Goal: Task Accomplishment & Management: Use online tool/utility

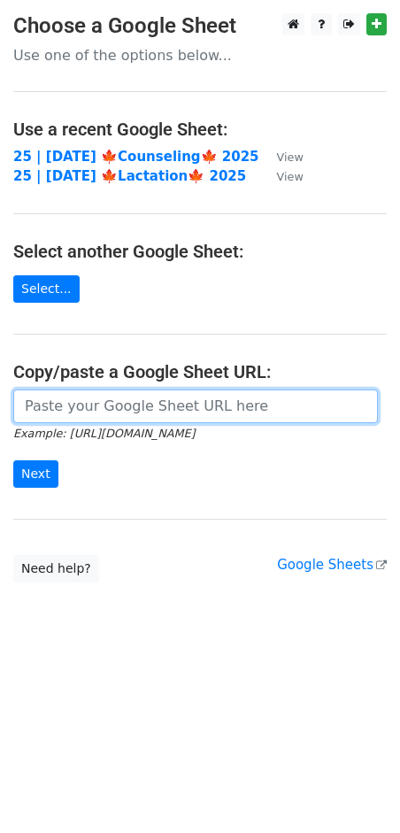
click at [117, 399] on input "url" at bounding box center [195, 407] width 365 height 34
paste input "https://docs.google.com/spreadsheets/d/1h8m02tJ3-FaHtkE1Z1q17ouJv7AdcEwuu_thep-…"
type input "https://docs.google.com/spreadsheets/d/1h8m02tJ3-FaHtkE1Z1q17ouJv7AdcEwuu_thep-…"
click at [13, 461] on input "Next" at bounding box center [35, 474] width 45 height 27
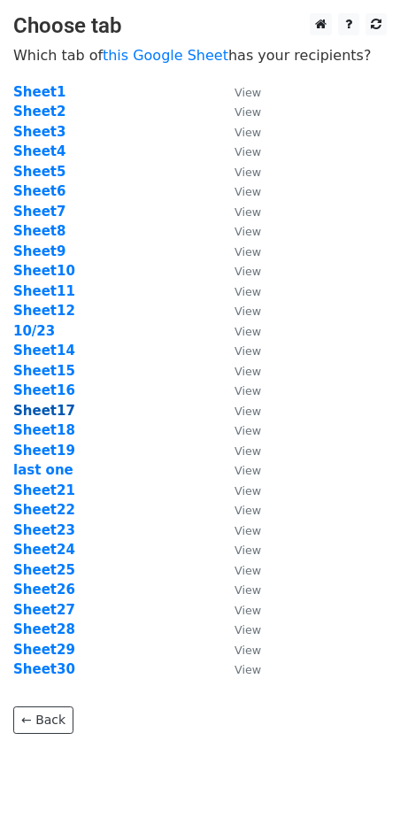
click at [54, 404] on strong "Sheet17" at bounding box center [44, 411] width 62 height 16
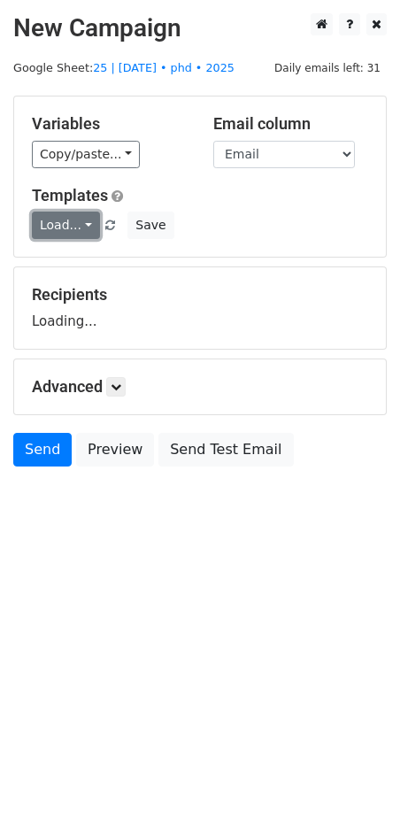
click at [76, 221] on link "Load..." at bounding box center [66, 225] width 68 height 27
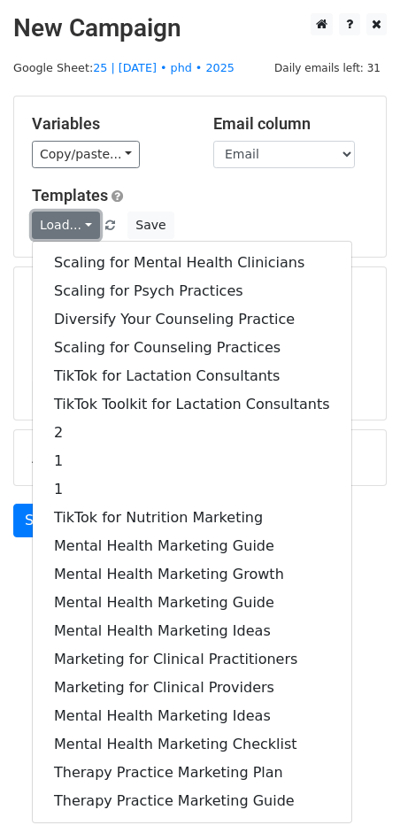
click at [76, 221] on link "Load..." at bounding box center [66, 225] width 68 height 27
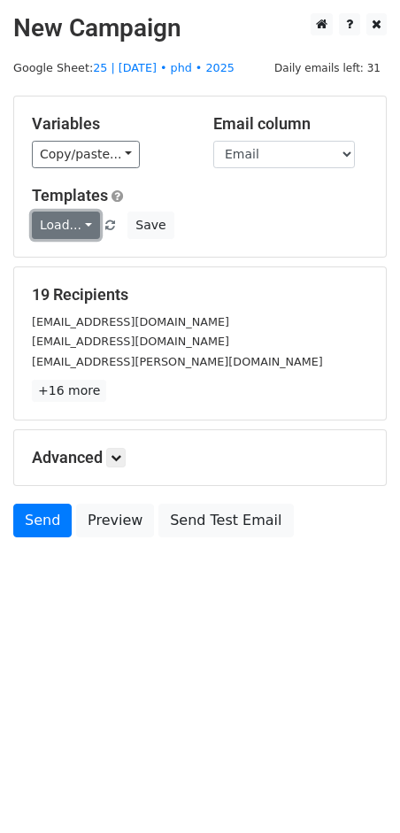
click at [76, 221] on link "Load..." at bounding box center [66, 225] width 68 height 27
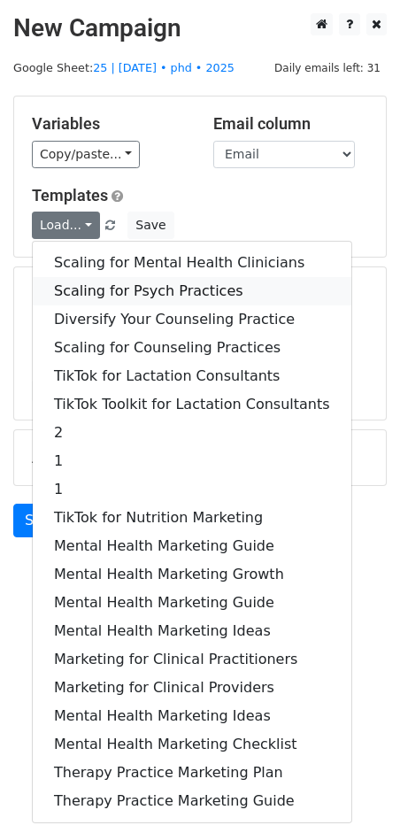
click at [124, 291] on link "Scaling for Psych Practices" at bounding box center [192, 291] width 319 height 28
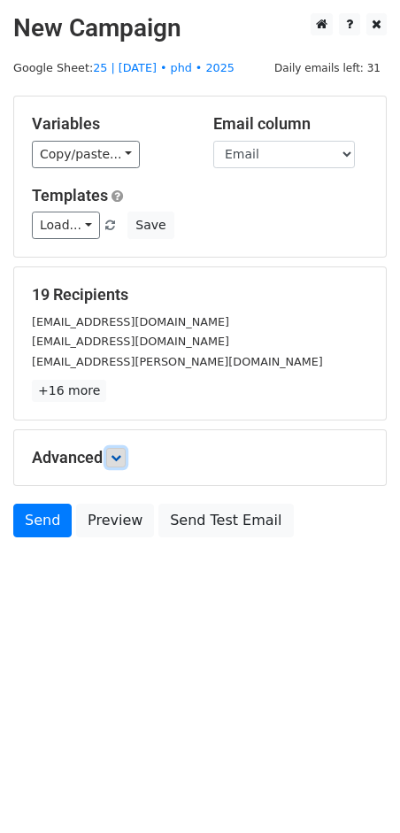
click at [122, 465] on link at bounding box center [115, 457] width 19 height 19
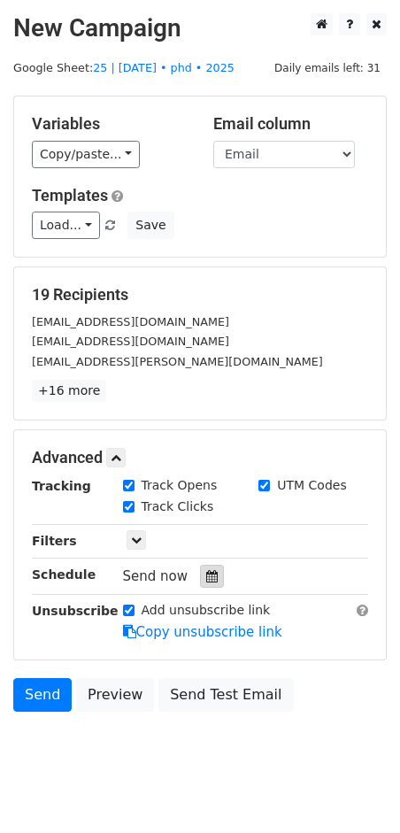
click at [200, 577] on div at bounding box center [212, 576] width 24 height 23
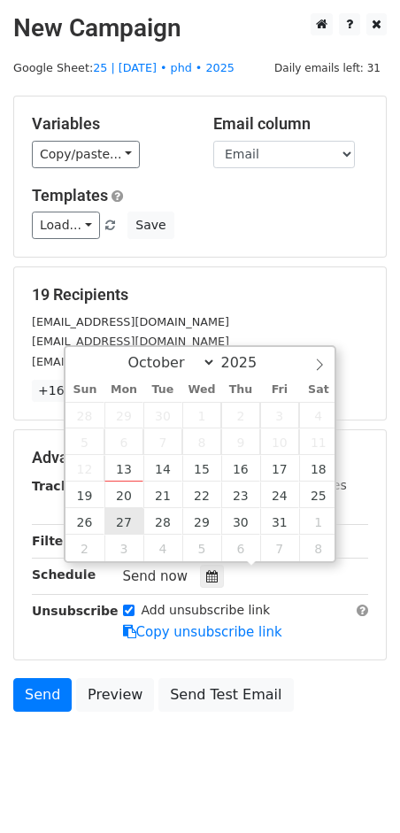
type input "2025-10-27 12:00"
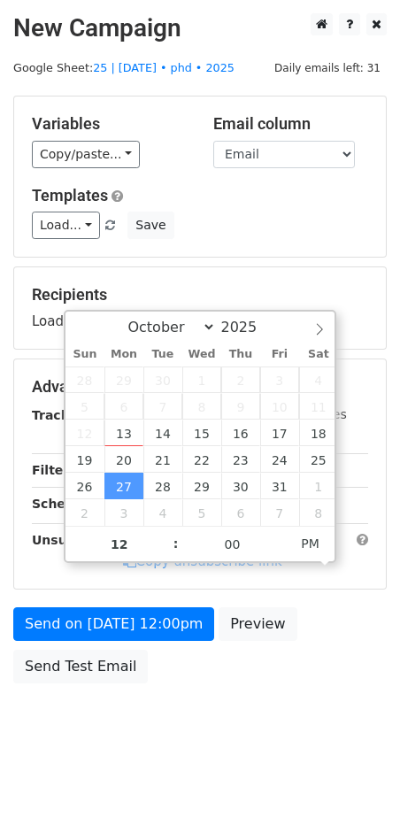
click at [112, 640] on div "Send on Oct 27 at 12:00pm Preview Send Test Email" at bounding box center [200, 650] width 400 height 85
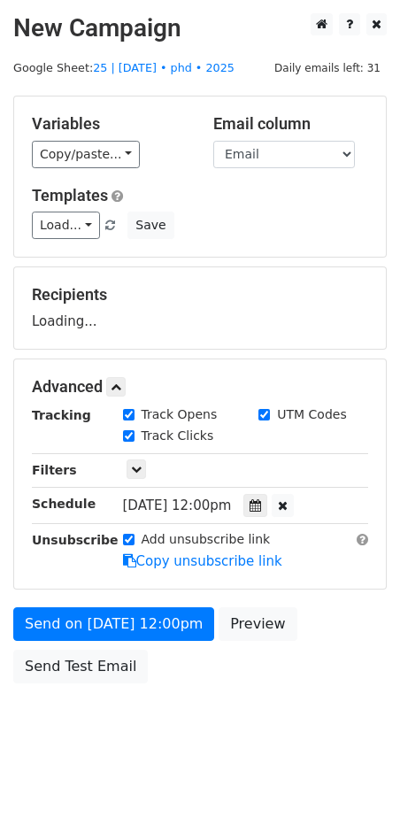
click at [99, 639] on div "Send on Oct 27 at 12:00pm Preview Send Test Email" at bounding box center [200, 650] width 400 height 85
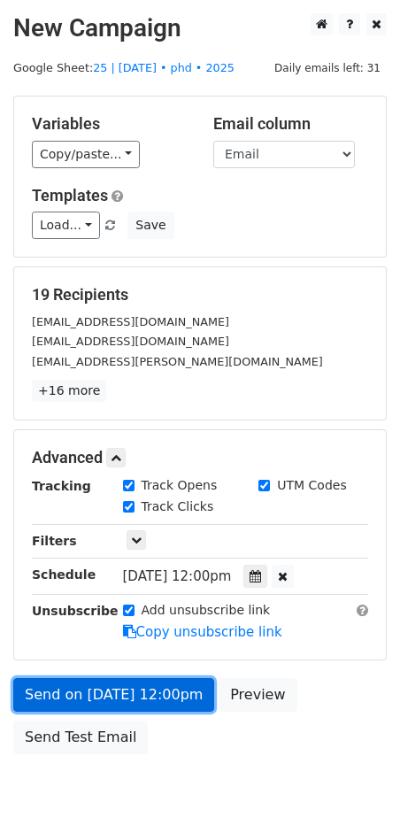
click at [73, 631] on form "Variables Copy/paste... {{Name}} {{Email}} Email column Name Email Templates Lo…" at bounding box center [200, 430] width 374 height 668
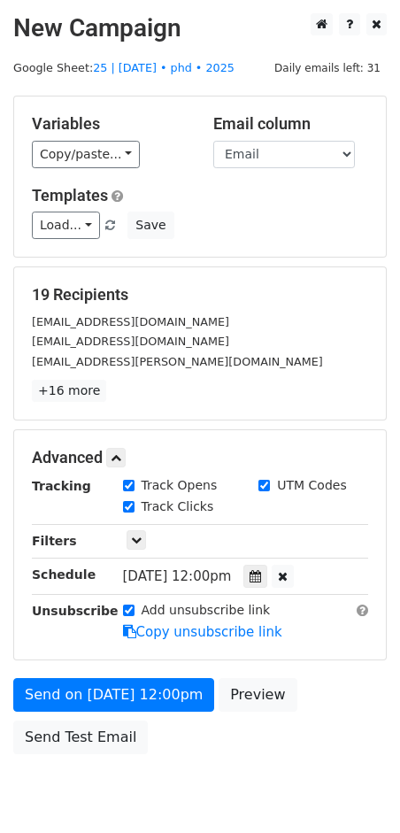
click at [76, 709] on div "Send on Oct 27 at 12:00pm Preview Send Test Email" at bounding box center [200, 720] width 400 height 85
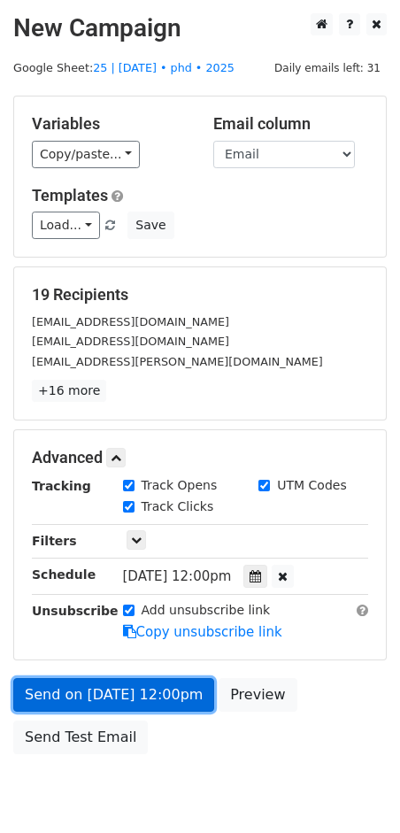
click at [103, 687] on link "Send on Oct 27 at 12:00pm" at bounding box center [113, 695] width 201 height 34
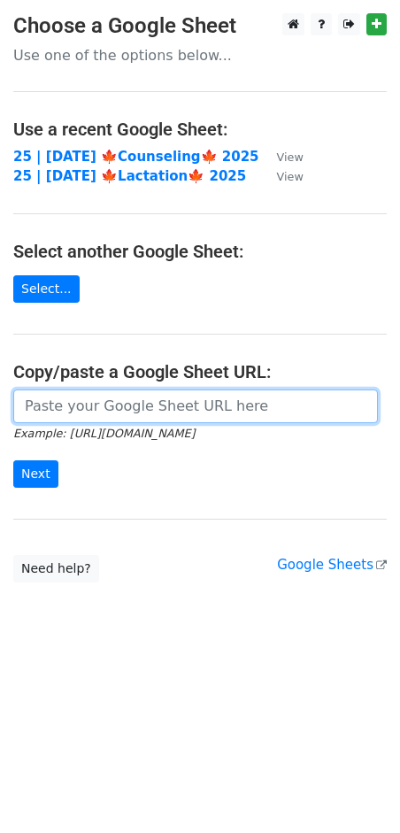
click at [136, 413] on input "url" at bounding box center [195, 407] width 365 height 34
paste input "https://docs.google.com/spreadsheets/d/1h8m02tJ3-FaHtkE1Z1q17ouJv7AdcEwuu_thep-…"
type input "https://docs.google.com/spreadsheets/d/1h8m02tJ3-FaHtkE1Z1q17ouJv7AdcEwuu_thep-…"
click at [13, 461] on input "Next" at bounding box center [35, 474] width 45 height 27
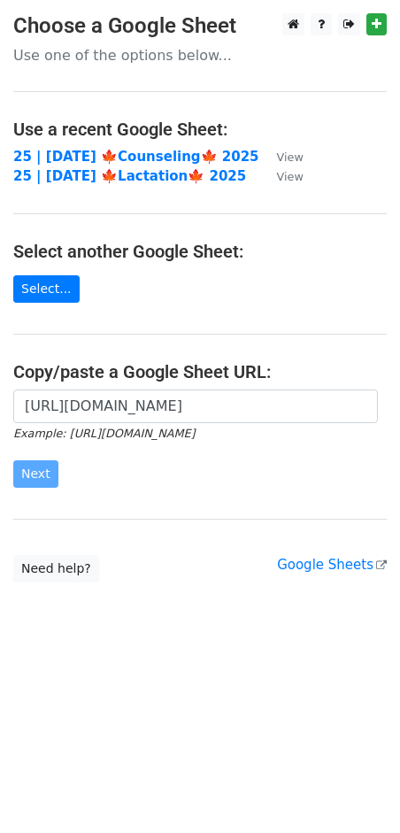
scroll to position [0, 0]
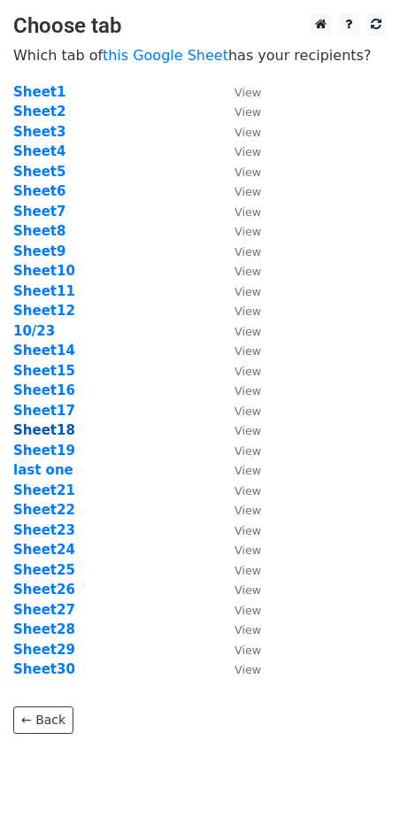
click at [54, 434] on strong "Sheet18" at bounding box center [44, 430] width 62 height 16
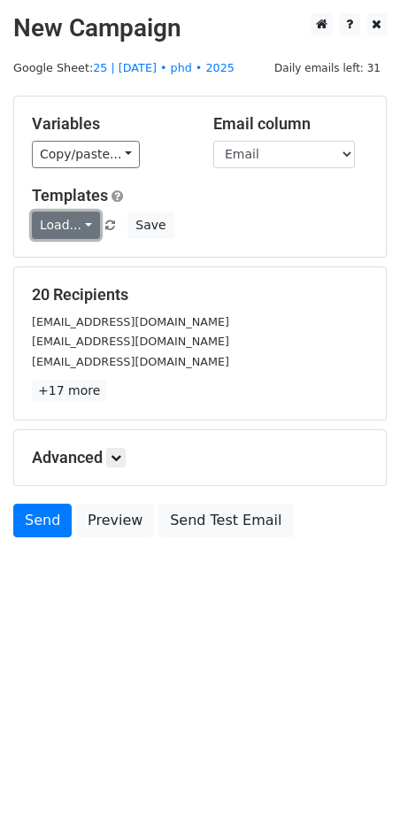
click at [72, 221] on link "Load..." at bounding box center [66, 225] width 68 height 27
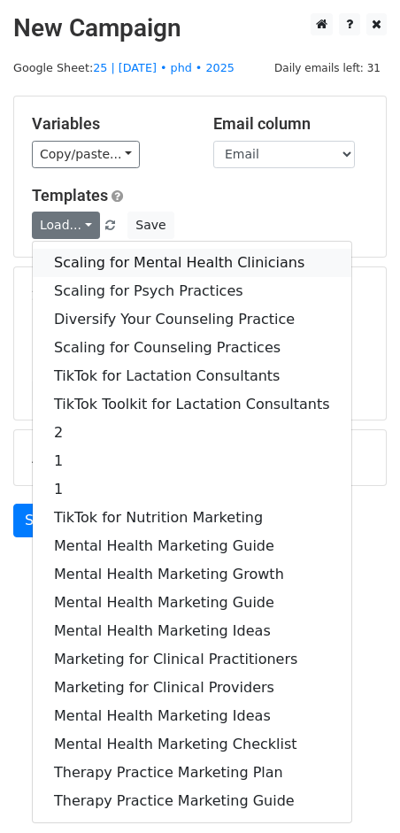
click at [102, 268] on link "Scaling for Mental Health Clinicians" at bounding box center [192, 263] width 319 height 28
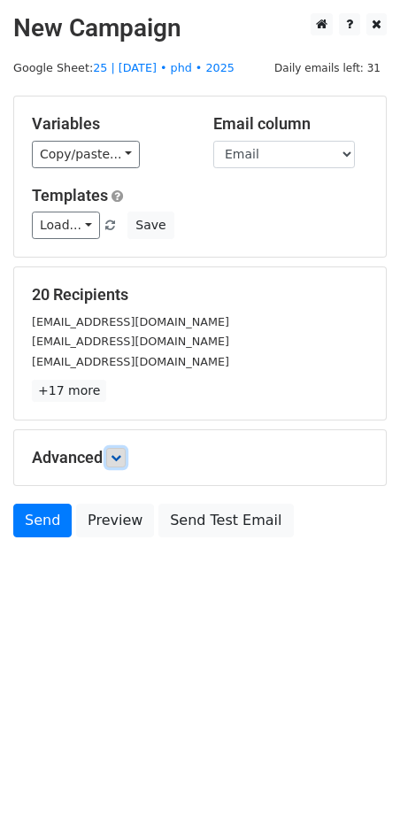
click at [118, 448] on link at bounding box center [115, 457] width 19 height 19
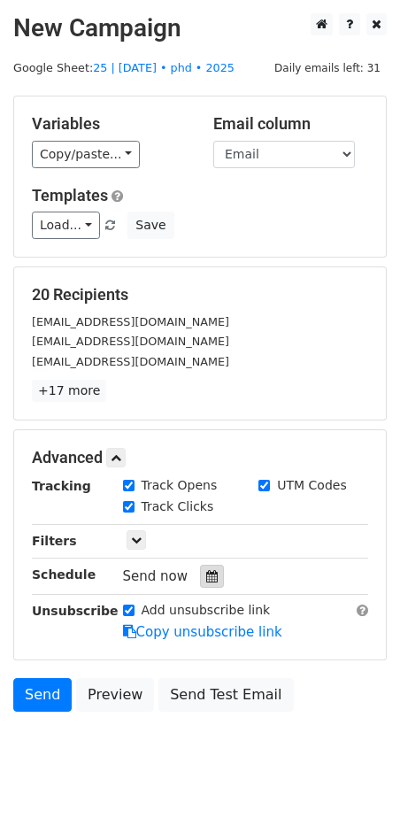
click at [206, 570] on icon at bounding box center [212, 576] width 12 height 12
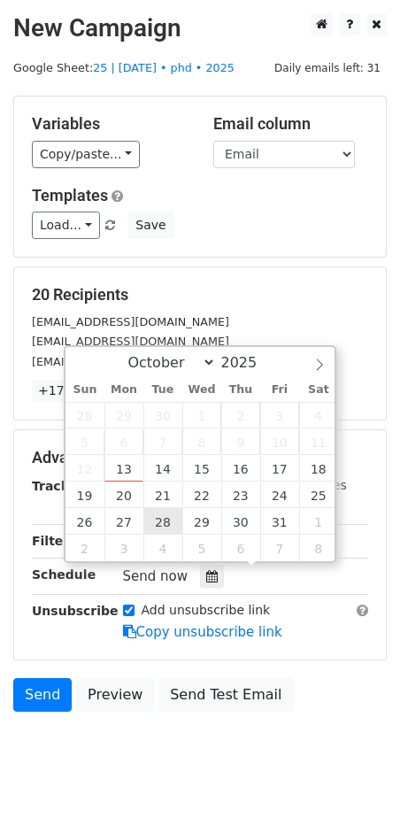
type input "2025-10-28 12:00"
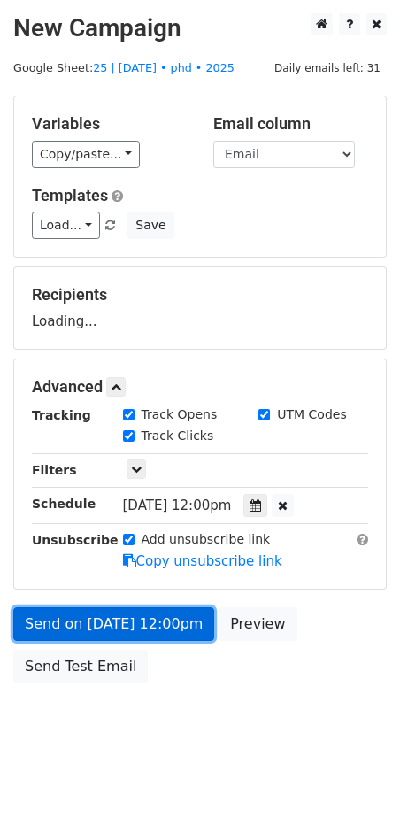
click at [116, 622] on link "Send on Oct 28 at 12:00pm" at bounding box center [113, 625] width 201 height 34
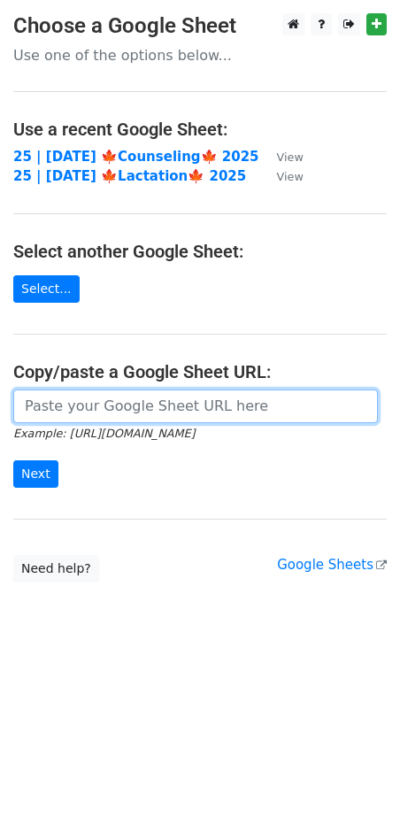
click at [147, 406] on input "url" at bounding box center [195, 407] width 365 height 34
paste input "https://docs.google.com/spreadsheets/d/1h8m02tJ3-FaHtkE1Z1q17ouJv7AdcEwuu_thep-…"
type input "https://docs.google.com/spreadsheets/d/1h8m02tJ3-FaHtkE1Z1q17ouJv7AdcEwuu_thep-…"
click at [13, 461] on input "Next" at bounding box center [35, 474] width 45 height 27
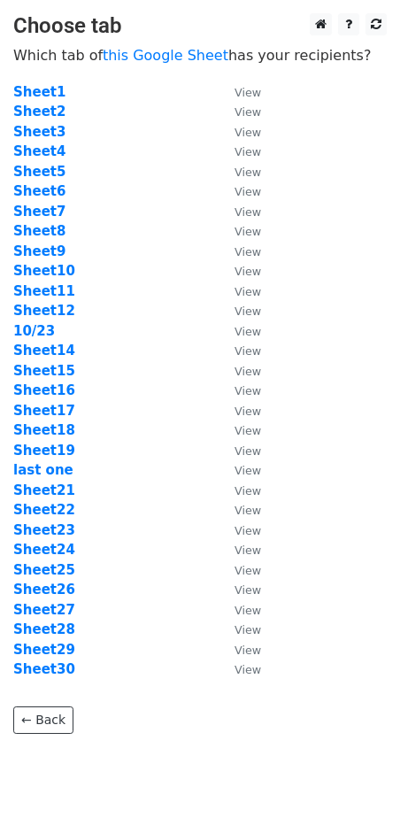
click at [30, 441] on td "Sheet19" at bounding box center [115, 451] width 204 height 20
click at [31, 446] on strong "Sheet19" at bounding box center [44, 451] width 62 height 16
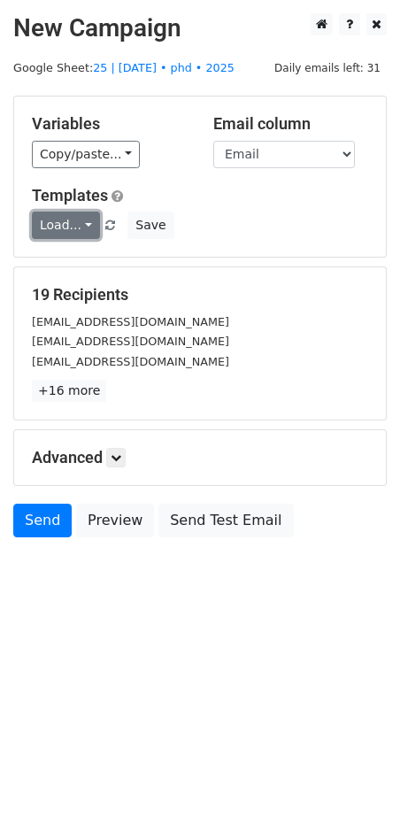
click at [80, 228] on link "Load..." at bounding box center [66, 225] width 68 height 27
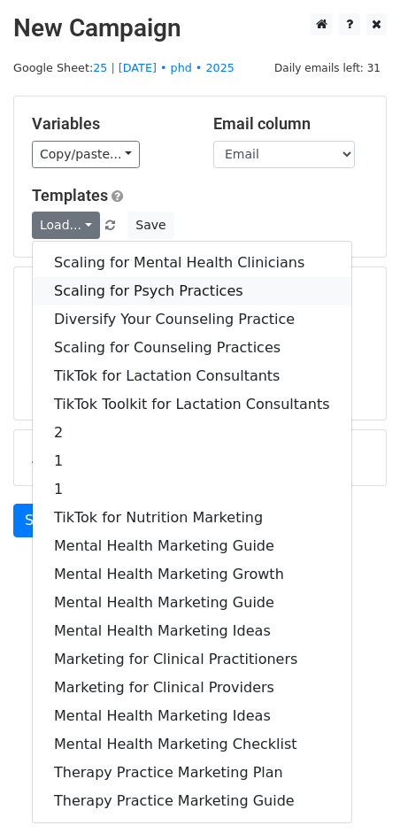
click at [149, 287] on link "Scaling for Psych Practices" at bounding box center [192, 291] width 319 height 28
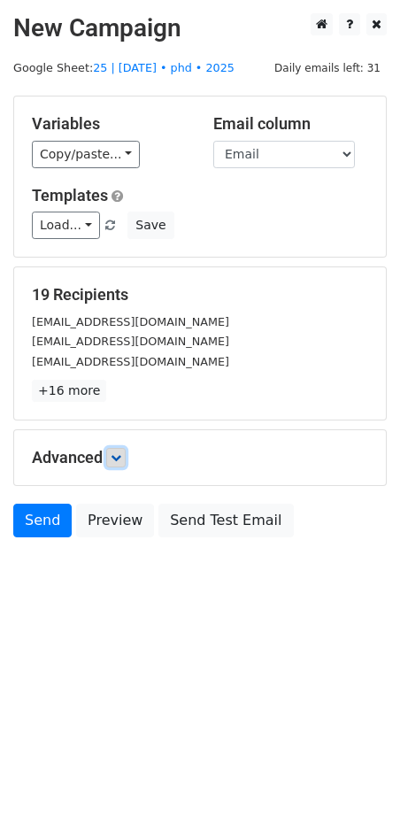
click at [118, 455] on icon at bounding box center [116, 458] width 11 height 11
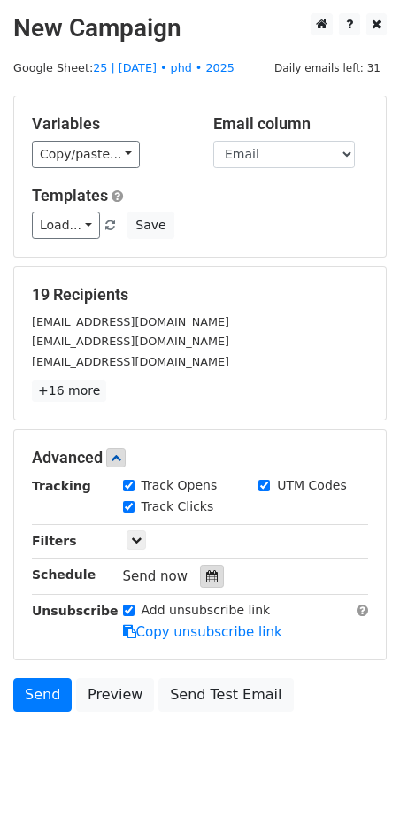
click at [200, 576] on div at bounding box center [212, 576] width 24 height 23
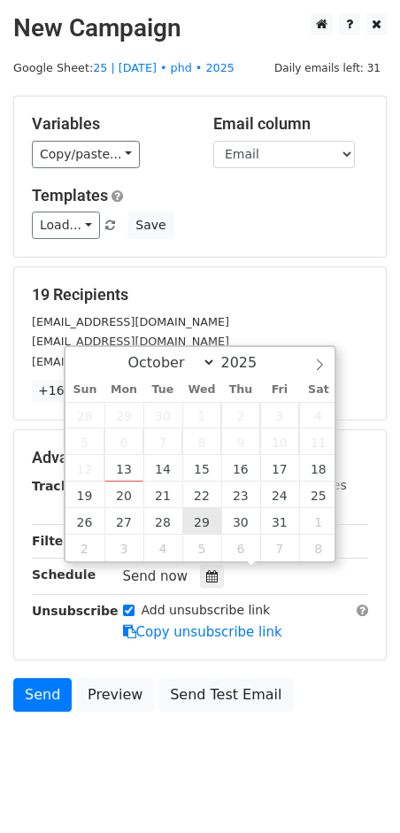
type input "2025-10-29 12:00"
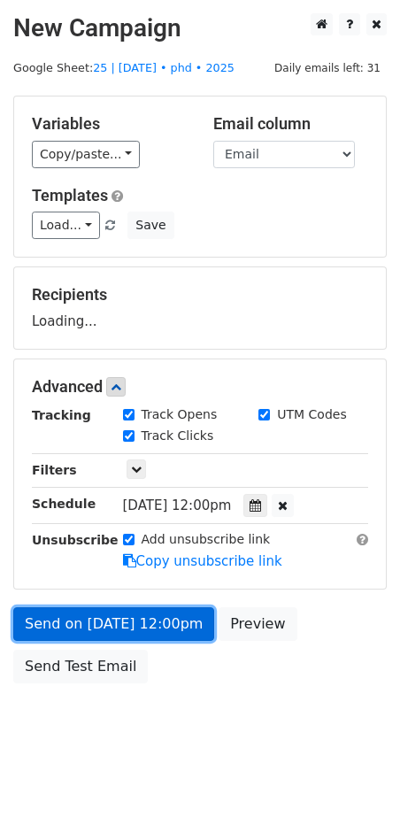
click at [157, 618] on link "Send on Oct 29 at 12:00pm" at bounding box center [113, 625] width 201 height 34
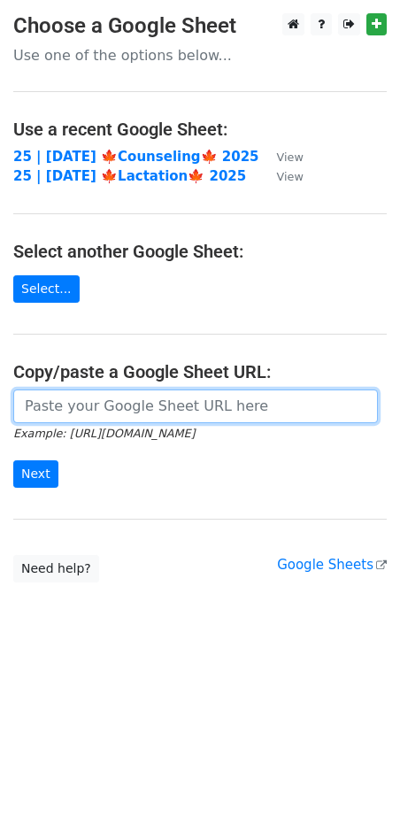
click at [133, 401] on input "url" at bounding box center [195, 407] width 365 height 34
paste input "[URL][DOMAIN_NAME]"
type input "[URL][DOMAIN_NAME]"
click at [13, 461] on input "Next" at bounding box center [35, 474] width 45 height 27
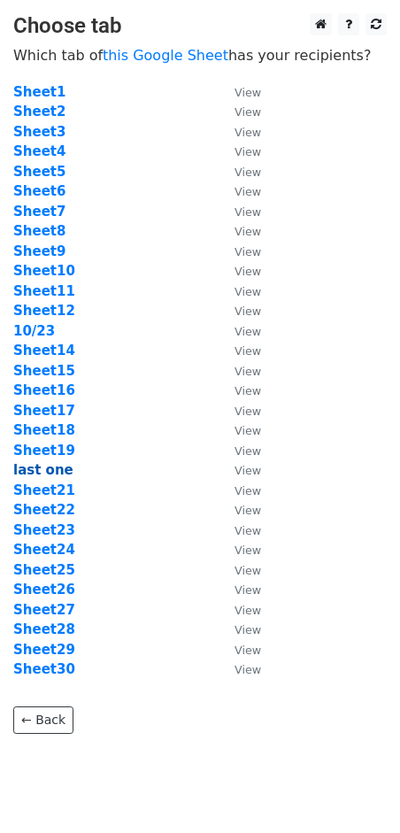
click at [48, 469] on strong "last one" at bounding box center [43, 470] width 60 height 16
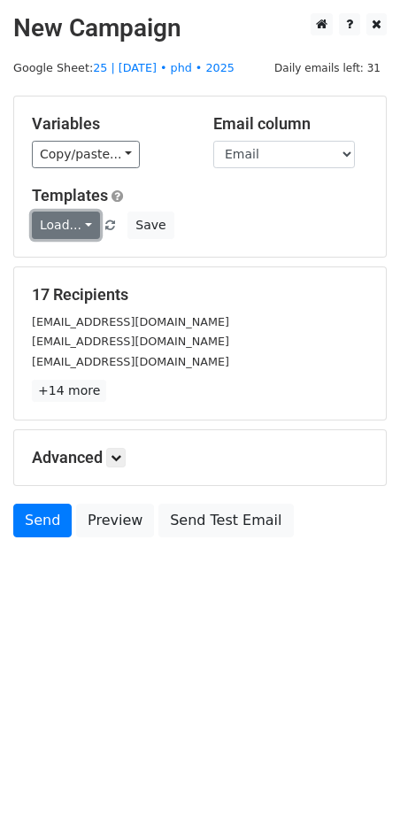
click at [80, 218] on link "Load..." at bounding box center [66, 225] width 68 height 27
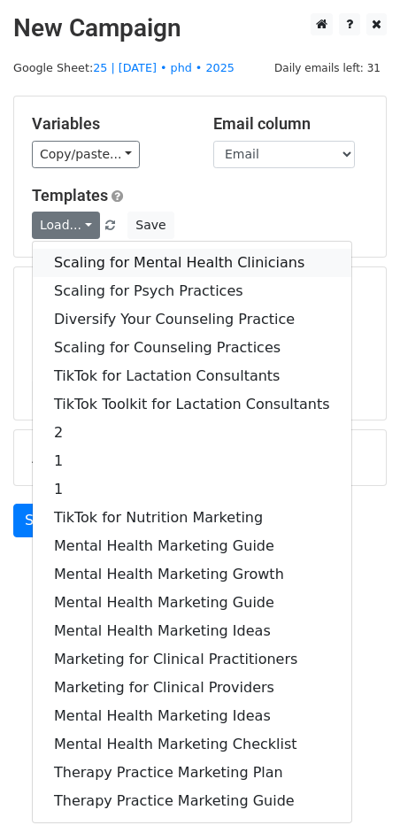
click at [107, 261] on link "Scaling for Mental Health Clinicians" at bounding box center [192, 263] width 319 height 28
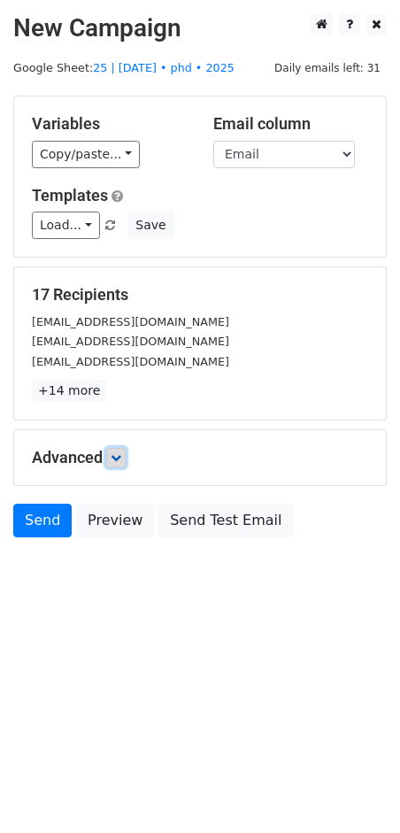
click at [119, 461] on icon at bounding box center [116, 458] width 11 height 11
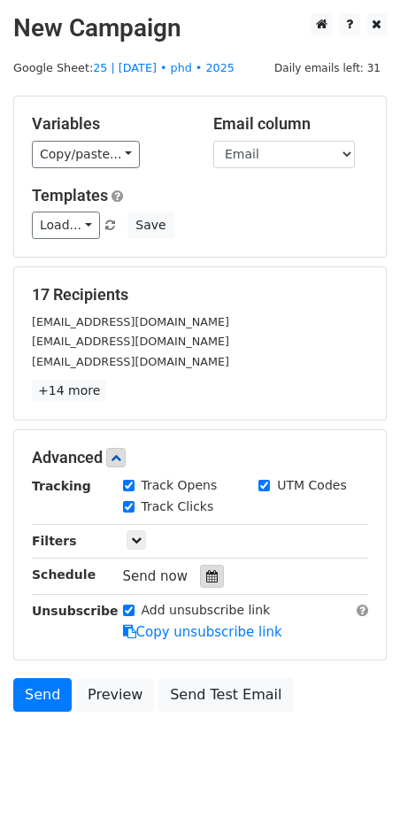
click at [206, 576] on icon at bounding box center [212, 576] width 12 height 12
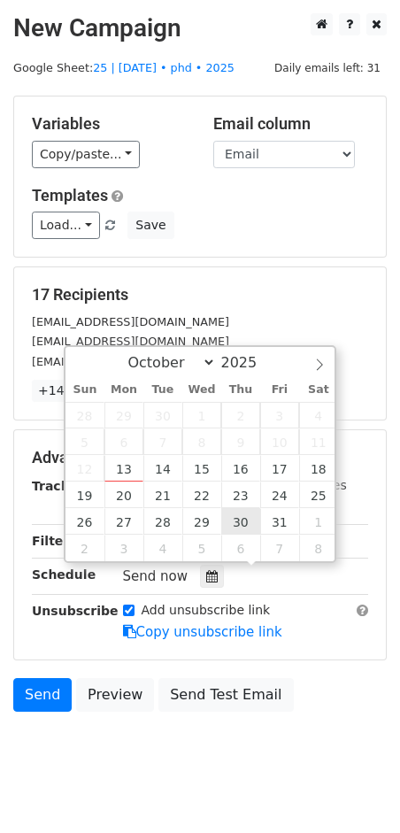
type input "2025-10-30 12:00"
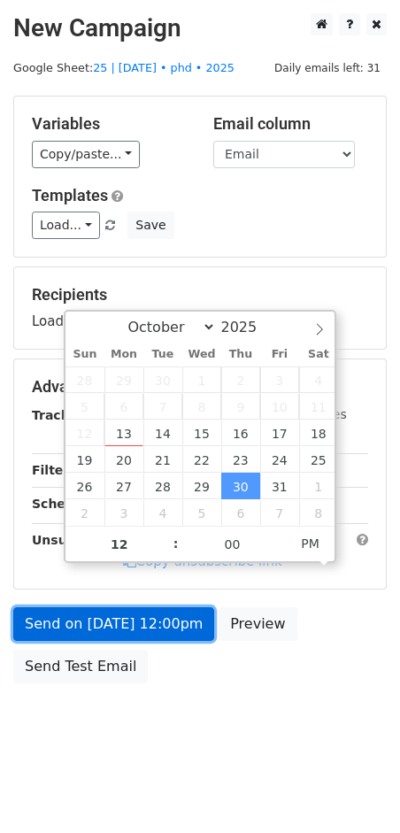
click at [154, 630] on link "Send on Oct 30 at 12:00pm" at bounding box center [113, 625] width 201 height 34
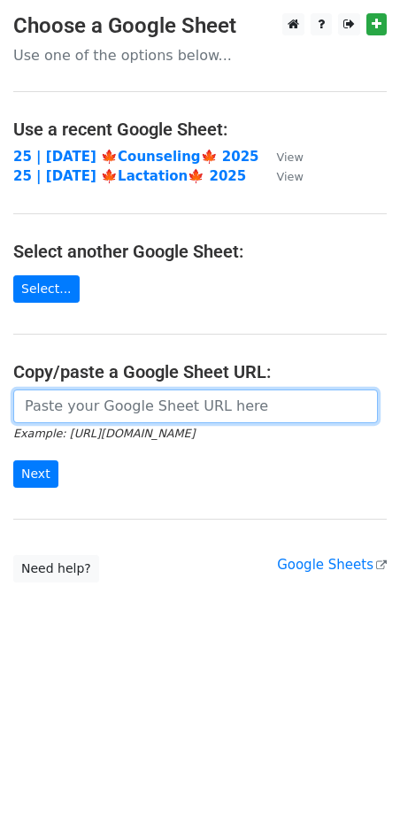
click at [124, 403] on input "url" at bounding box center [195, 407] width 365 height 34
paste input "[URL][DOMAIN_NAME]"
type input "[URL][DOMAIN_NAME]"
click at [13, 461] on input "Next" at bounding box center [35, 474] width 45 height 27
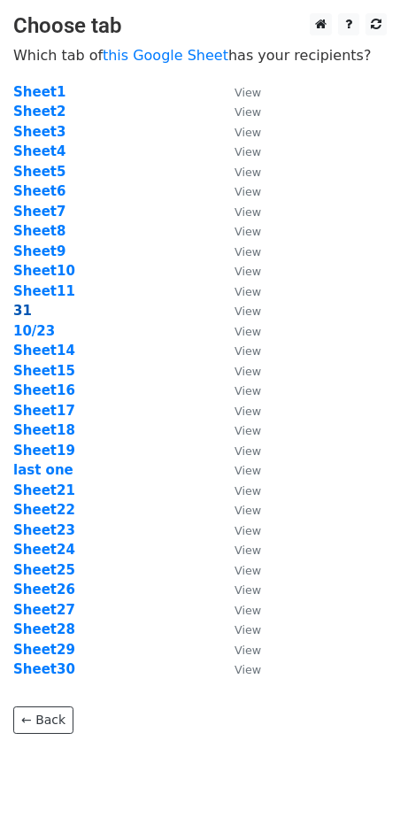
click at [28, 310] on strong "31" at bounding box center [22, 311] width 19 height 16
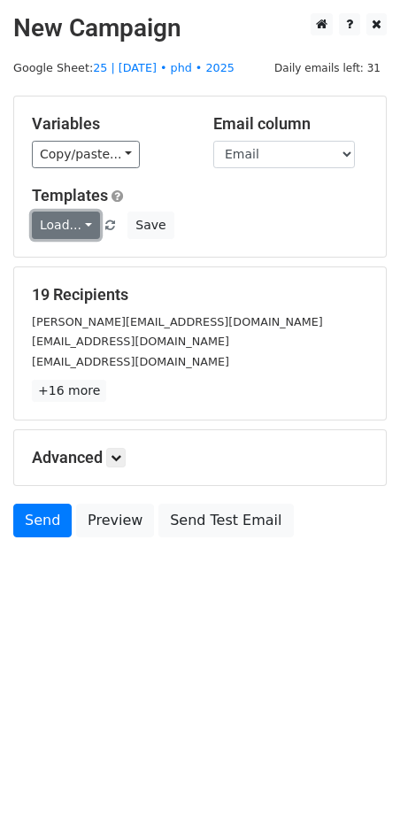
click at [69, 219] on link "Load..." at bounding box center [66, 225] width 68 height 27
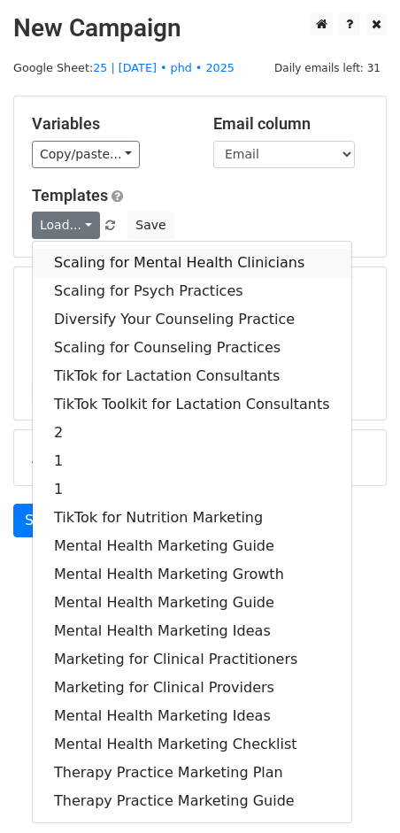
click at [84, 255] on link "Scaling for Mental Health Clinicians" at bounding box center [192, 263] width 319 height 28
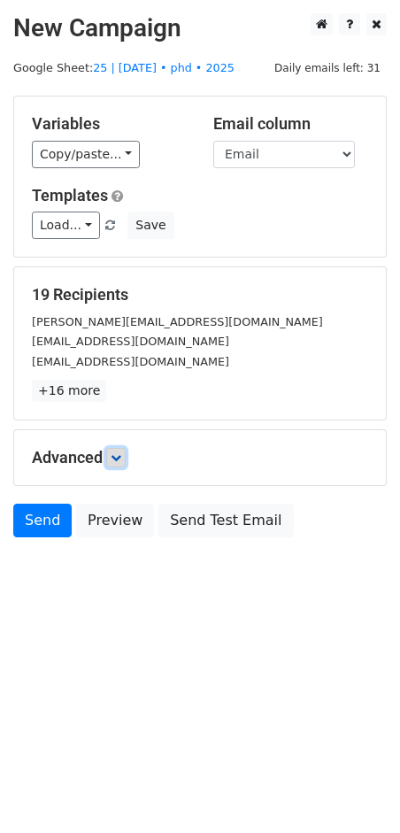
click at [117, 453] on icon at bounding box center [116, 458] width 11 height 11
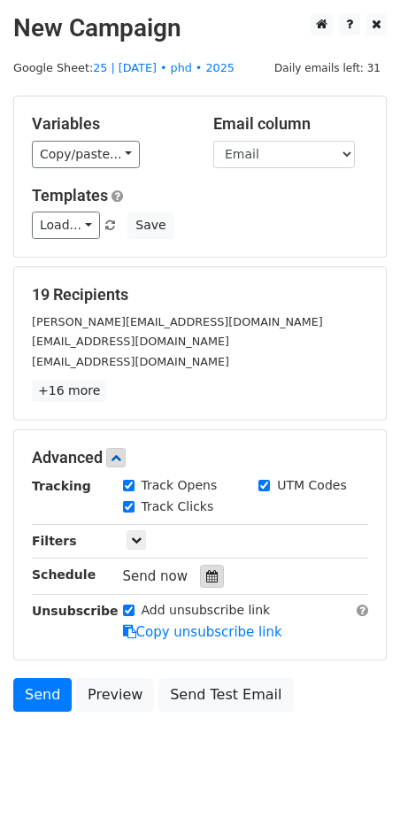
click at [206, 573] on icon at bounding box center [212, 576] width 12 height 12
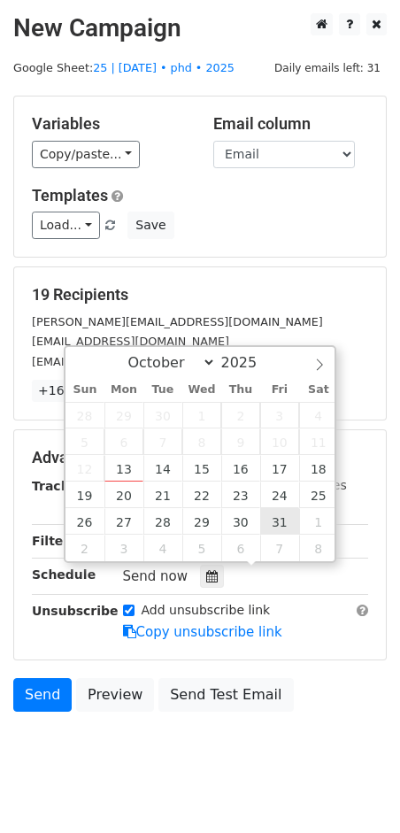
type input "2025-10-31 12:00"
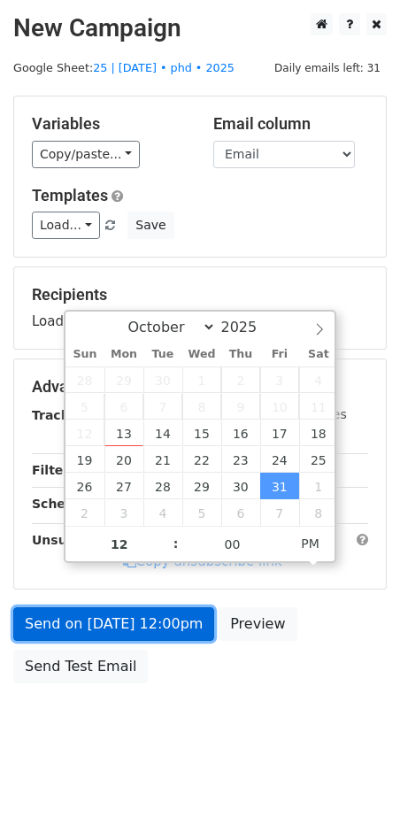
click at [172, 617] on link "Send on Oct 31 at 12:00pm" at bounding box center [113, 625] width 201 height 34
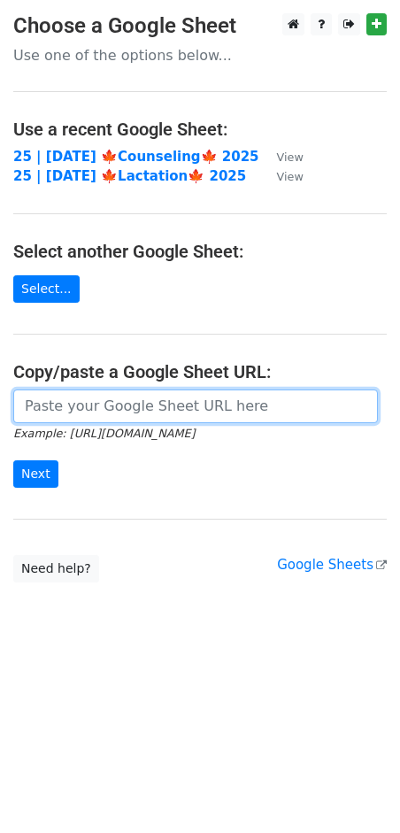
click at [89, 406] on input "url" at bounding box center [195, 407] width 365 height 34
paste input "https://docs.google.com/spreadsheets/d/1h8m02tJ3-FaHtkE1Z1q17ouJv7AdcEwuu_thep-…"
type input "https://docs.google.com/spreadsheets/d/1h8m02tJ3-FaHtkE1Z1q17ouJv7AdcEwuu_thep-…"
click at [13, 461] on input "Next" at bounding box center [35, 474] width 45 height 27
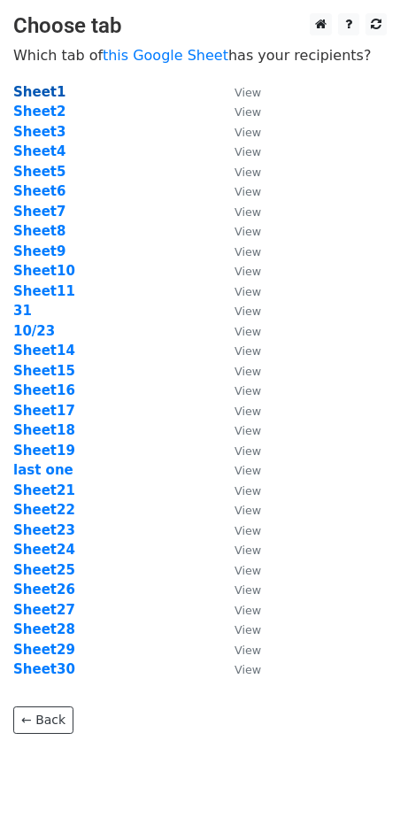
click at [43, 88] on strong "Sheet1" at bounding box center [39, 92] width 52 height 16
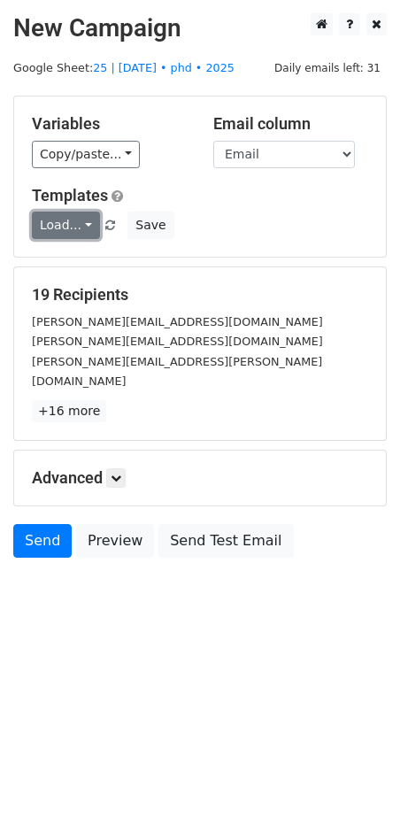
click at [69, 233] on link "Load..." at bounding box center [66, 225] width 68 height 27
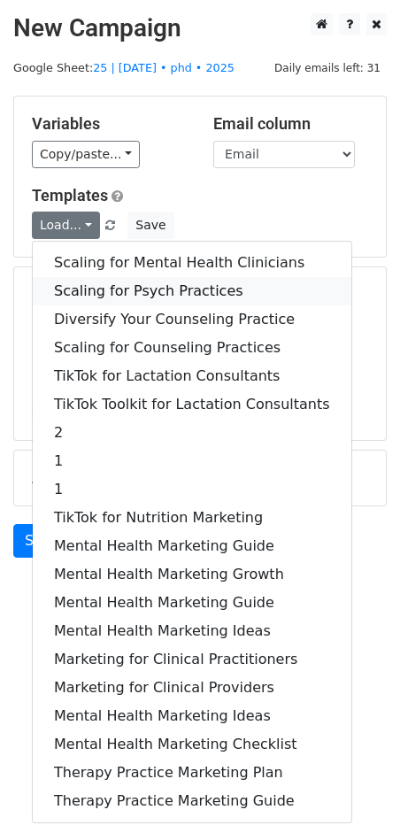
click at [98, 285] on link "Scaling for Psych Practices" at bounding box center [192, 291] width 319 height 28
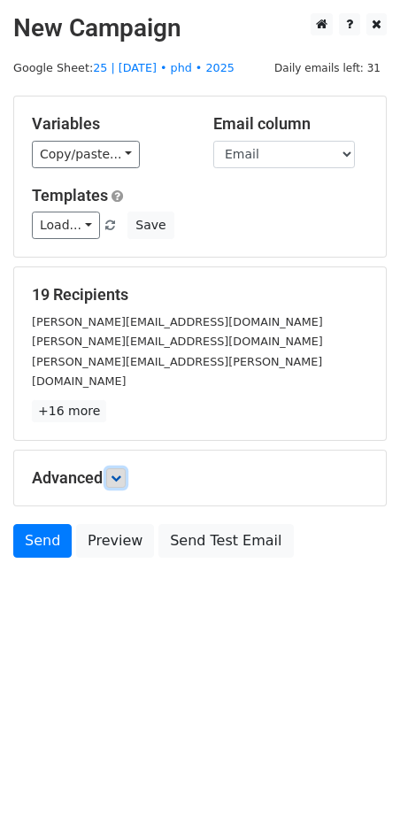
click at [118, 473] on icon at bounding box center [116, 478] width 11 height 11
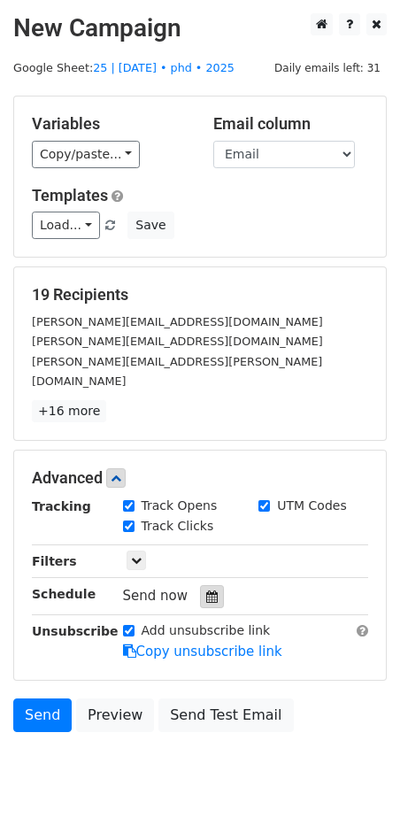
click at [208, 591] on icon at bounding box center [212, 597] width 12 height 12
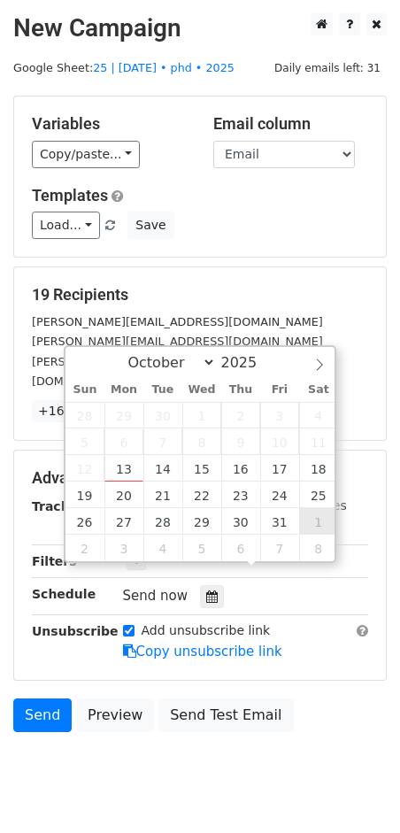
type input "[DATE] 12:00"
select select "10"
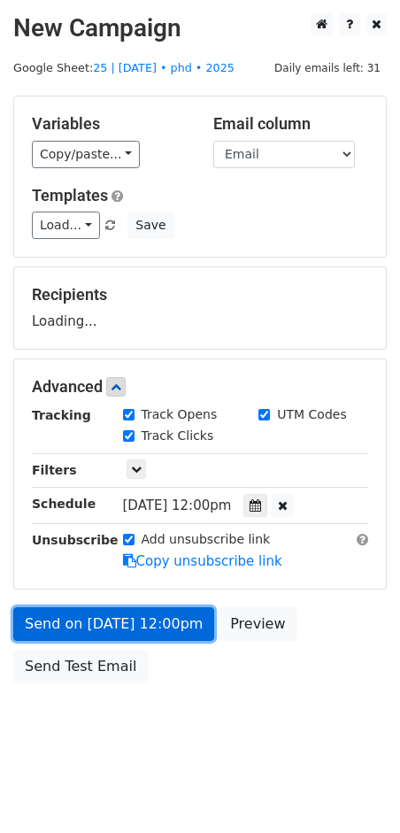
click at [116, 612] on link "Send on [DATE] 12:00pm" at bounding box center [113, 625] width 201 height 34
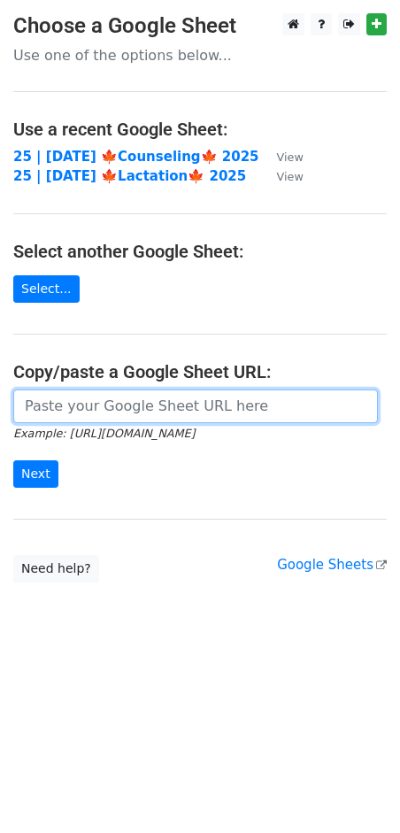
click at [118, 413] on input "url" at bounding box center [195, 407] width 365 height 34
paste input "[URL][DOMAIN_NAME]"
type input "[URL][DOMAIN_NAME]"
click at [13, 461] on input "Next" at bounding box center [35, 474] width 45 height 27
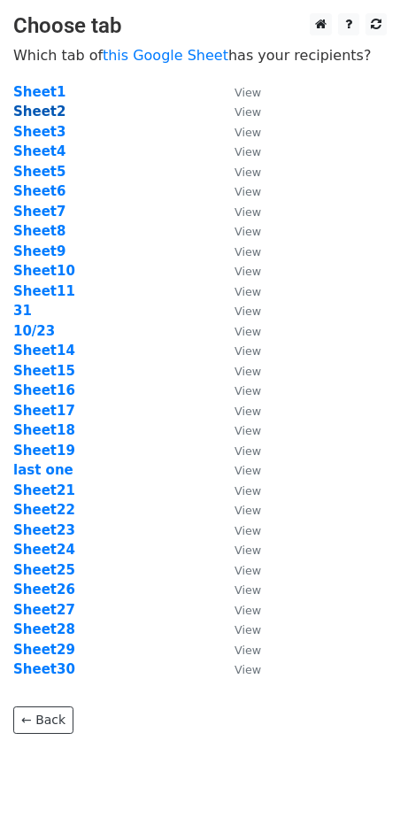
click at [40, 113] on strong "Sheet2" at bounding box center [39, 112] width 52 height 16
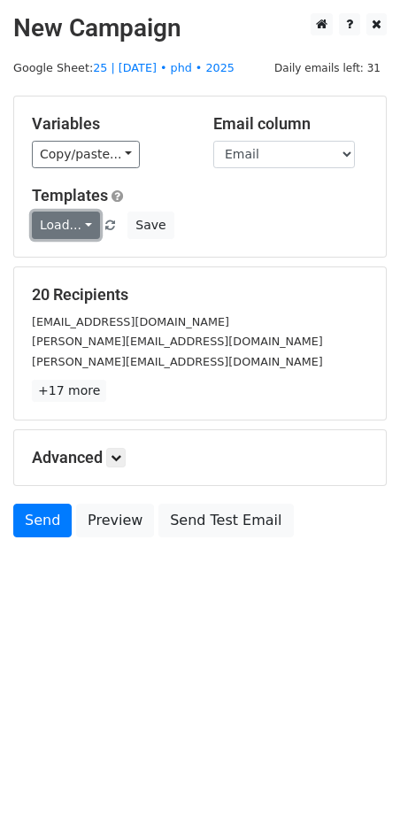
click at [68, 223] on link "Load..." at bounding box center [66, 225] width 68 height 27
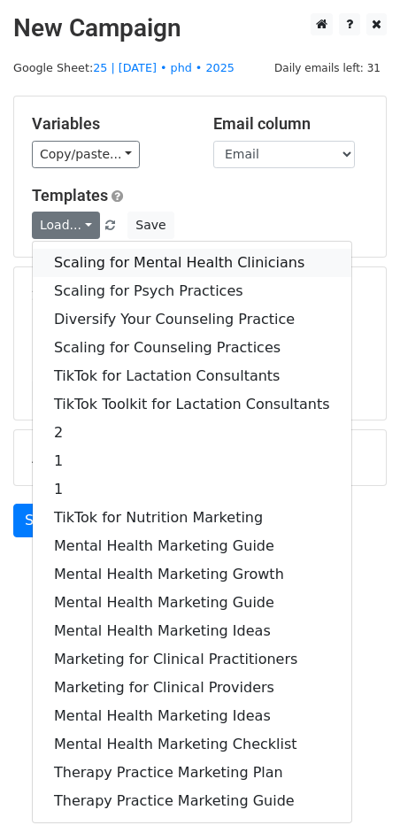
click at [151, 271] on link "Scaling for Mental Health Clinicians" at bounding box center [192, 263] width 319 height 28
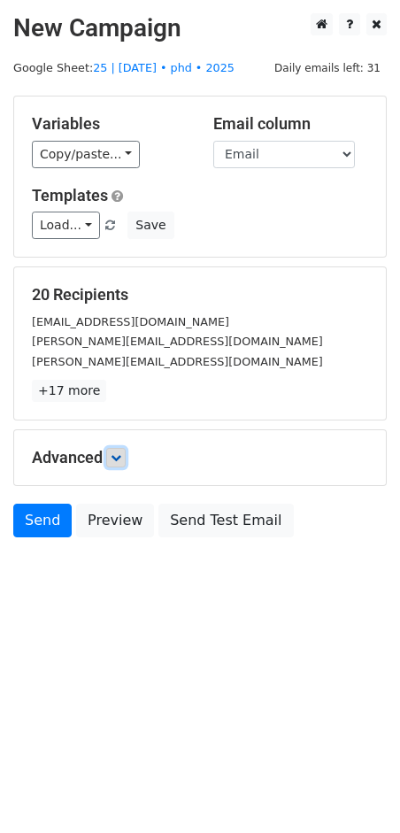
click at [126, 456] on link at bounding box center [115, 457] width 19 height 19
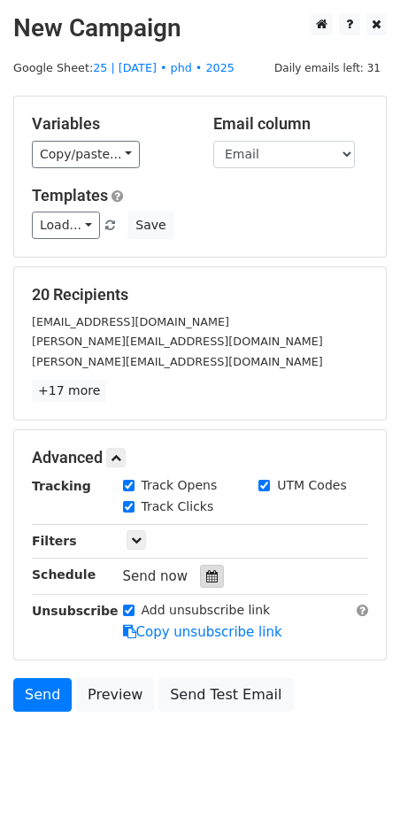
click at [206, 582] on div at bounding box center [212, 576] width 24 height 23
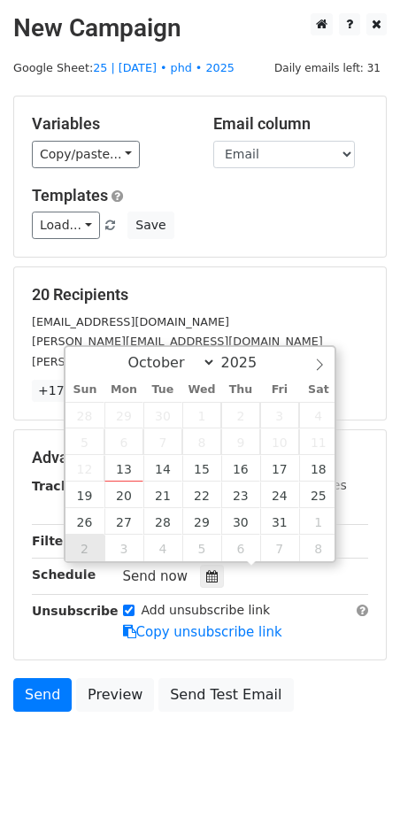
type input "2025-11-02 12:00"
select select "10"
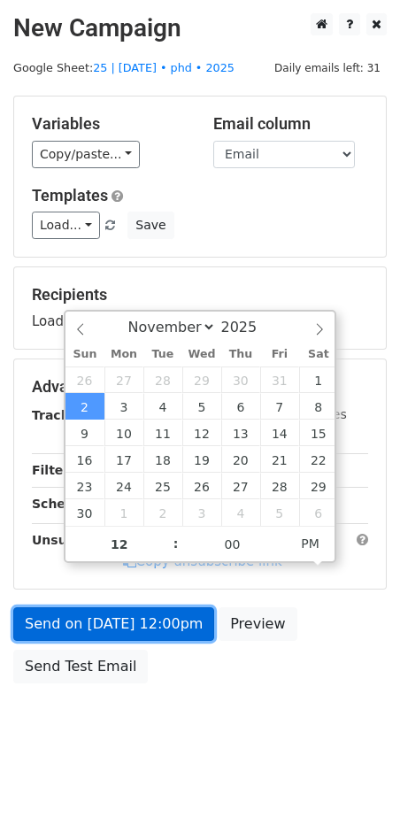
click at [105, 627] on link "Send on Nov 2 at 12:00pm" at bounding box center [113, 625] width 201 height 34
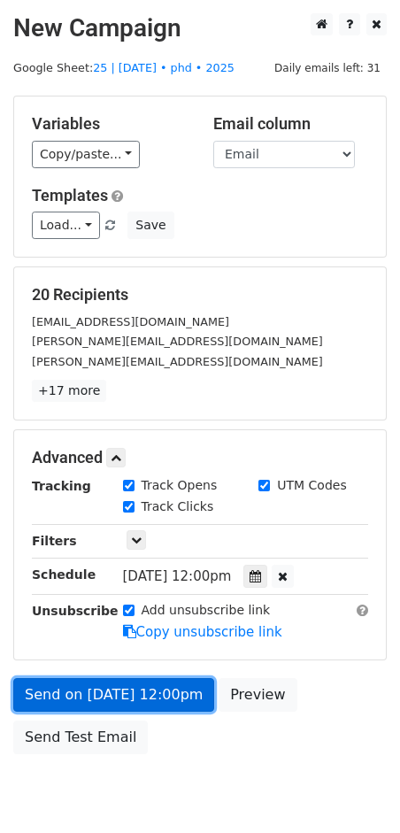
click at [124, 693] on link "Send on Nov 2 at 12:00pm" at bounding box center [113, 695] width 201 height 34
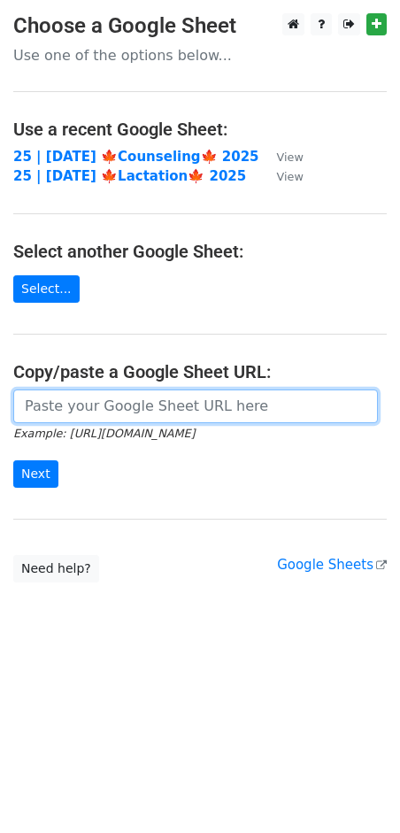
click at [120, 408] on input "url" at bounding box center [195, 407] width 365 height 34
paste input "https://docs.google.com/spreadsheets/d/1h8m02tJ3-FaHtkE1Z1q17ouJv7AdcEwuu_thep-…"
type input "https://docs.google.com/spreadsheets/d/1h8m02tJ3-FaHtkE1Z1q17ouJv7AdcEwuu_thep-…"
click at [13, 461] on input "Next" at bounding box center [35, 474] width 45 height 27
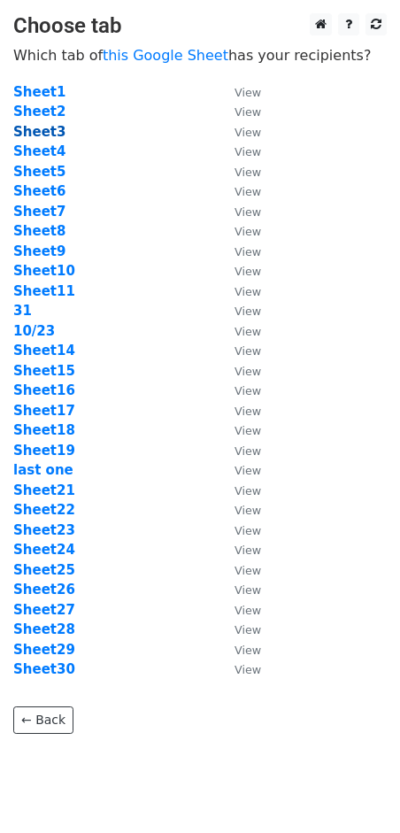
click at [50, 131] on strong "Sheet3" at bounding box center [39, 132] width 52 height 16
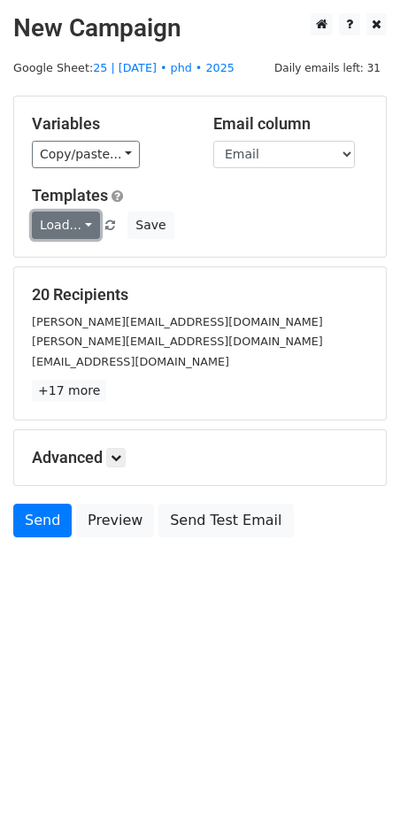
click at [86, 227] on link "Load..." at bounding box center [66, 225] width 68 height 27
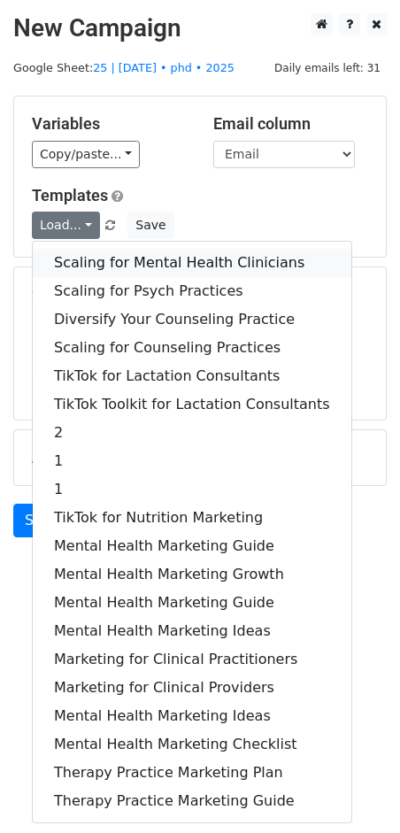
click at [112, 272] on link "Scaling for Mental Health Clinicians" at bounding box center [192, 263] width 319 height 28
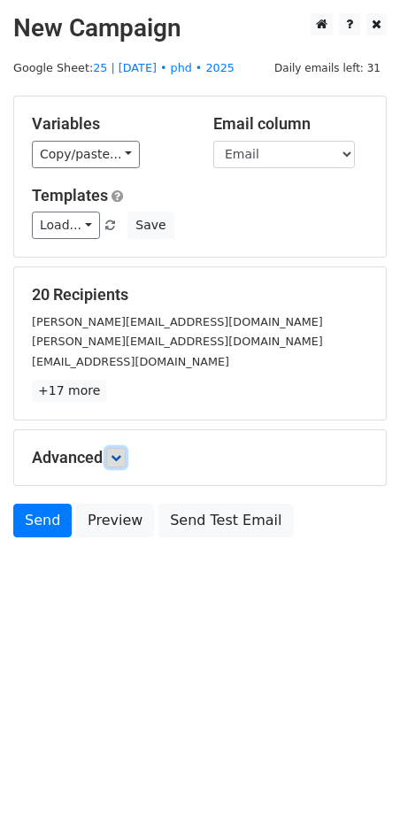
click at [121, 453] on icon at bounding box center [116, 458] width 11 height 11
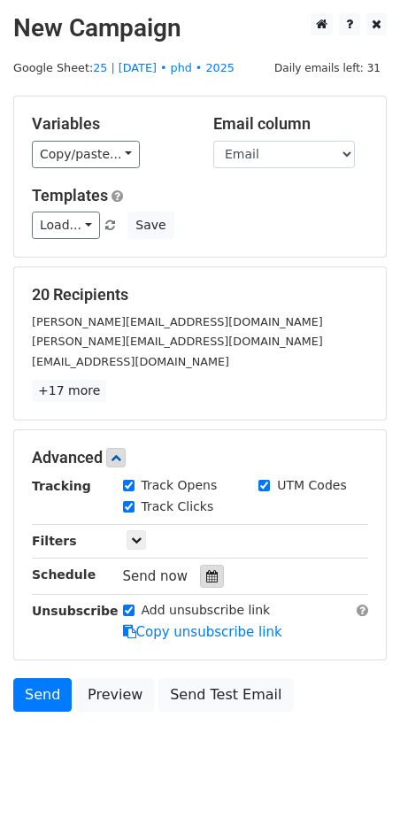
click at [205, 581] on div at bounding box center [212, 576] width 24 height 23
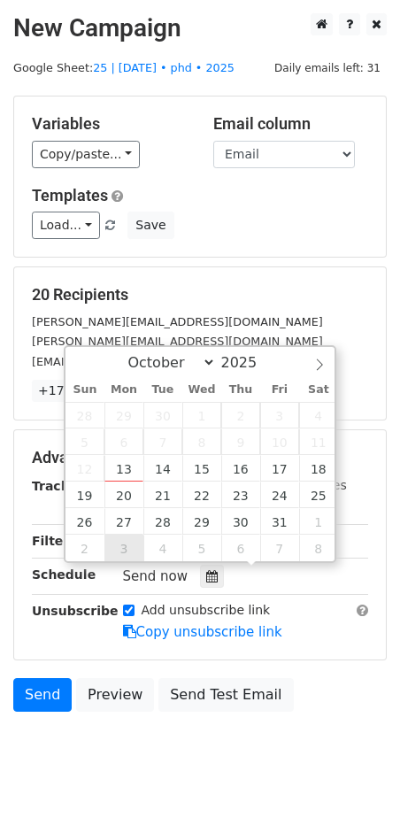
type input "2025-11-03 12:00"
select select "10"
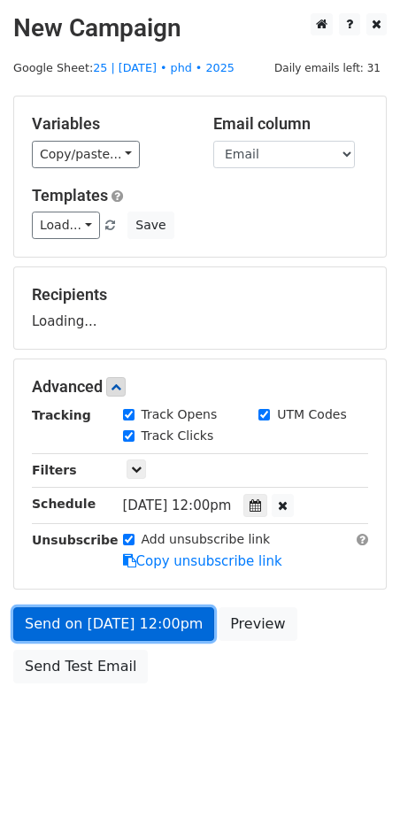
click at [122, 631] on link "Send on Nov 3 at 12:00pm" at bounding box center [113, 625] width 201 height 34
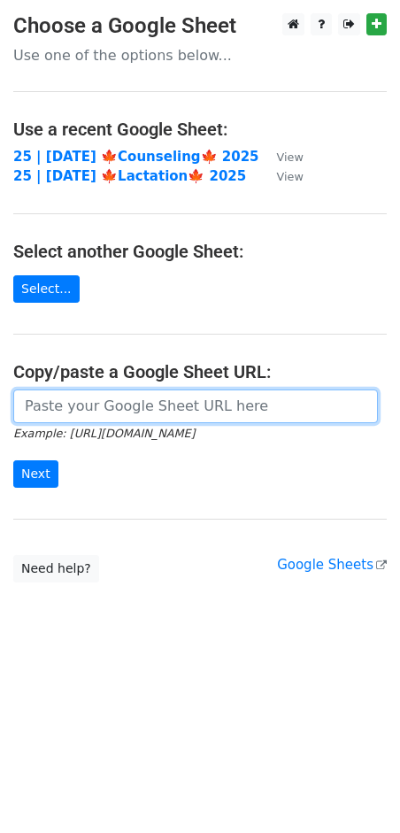
click at [94, 407] on input "url" at bounding box center [195, 407] width 365 height 34
paste input "https://docs.google.com/spreadsheets/d/1h8m02tJ3-FaHtkE1Z1q17ouJv7AdcEwuu_thep-…"
type input "https://docs.google.com/spreadsheets/d/1h8m02tJ3-FaHtkE1Z1q17ouJv7AdcEwuu_thep-…"
click at [13, 461] on input "Next" at bounding box center [35, 474] width 45 height 27
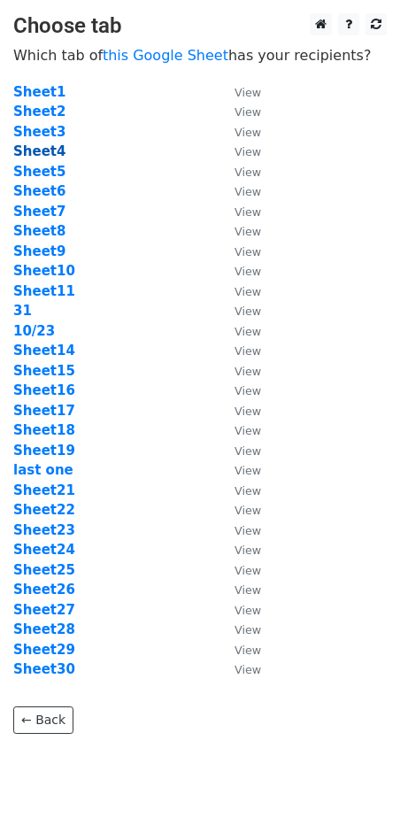
click at [44, 154] on strong "Sheet4" at bounding box center [39, 151] width 52 height 16
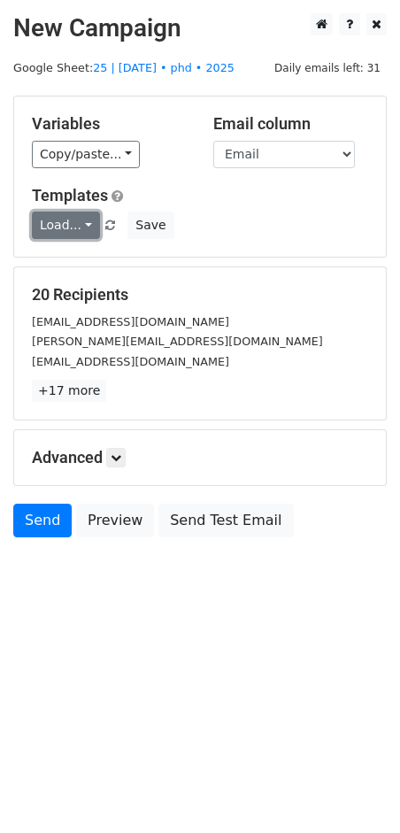
click at [56, 216] on link "Load..." at bounding box center [66, 225] width 68 height 27
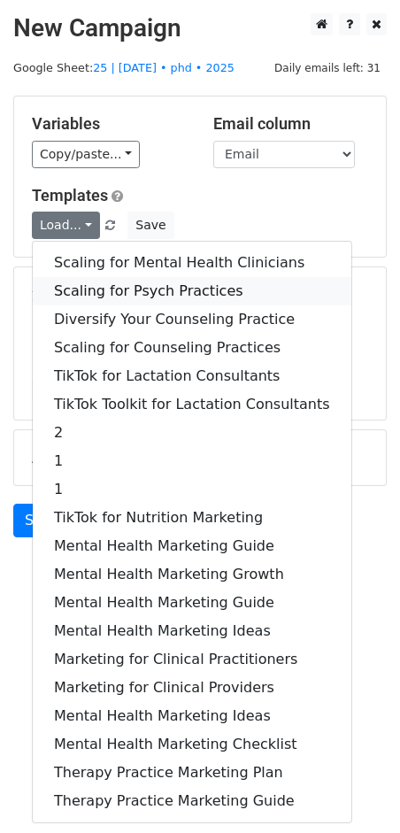
click at [76, 286] on link "Scaling for Psych Practices" at bounding box center [192, 291] width 319 height 28
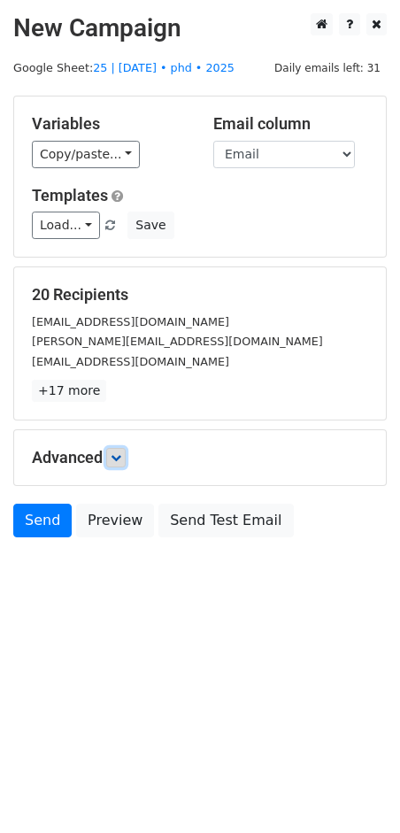
click at [117, 459] on icon at bounding box center [116, 458] width 11 height 11
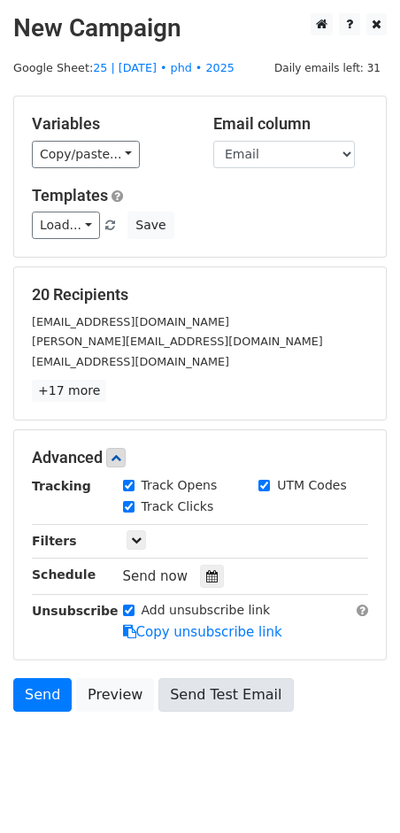
click at [205, 583] on div at bounding box center [212, 576] width 24 height 23
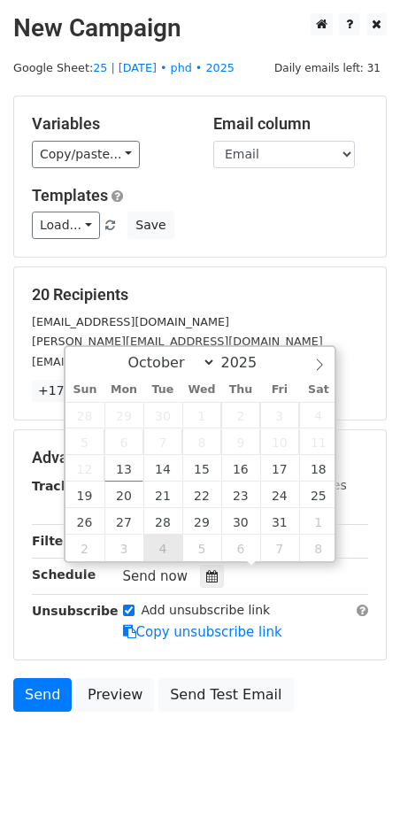
type input "2025-11-04 12:00"
select select "10"
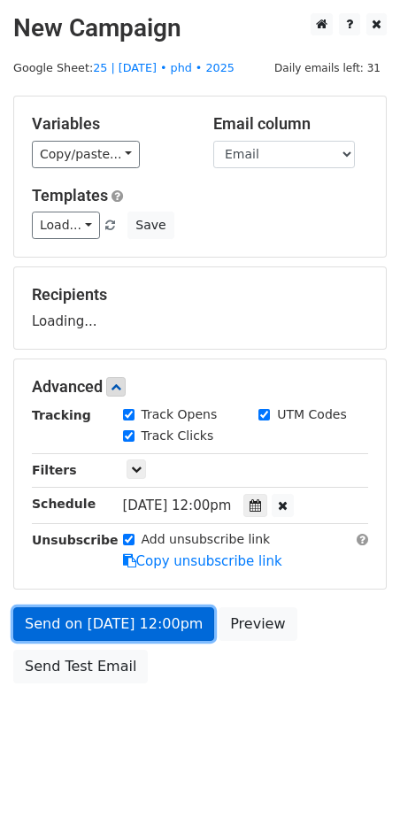
click at [123, 622] on link "Send on Nov 4 at 12:00pm" at bounding box center [113, 625] width 201 height 34
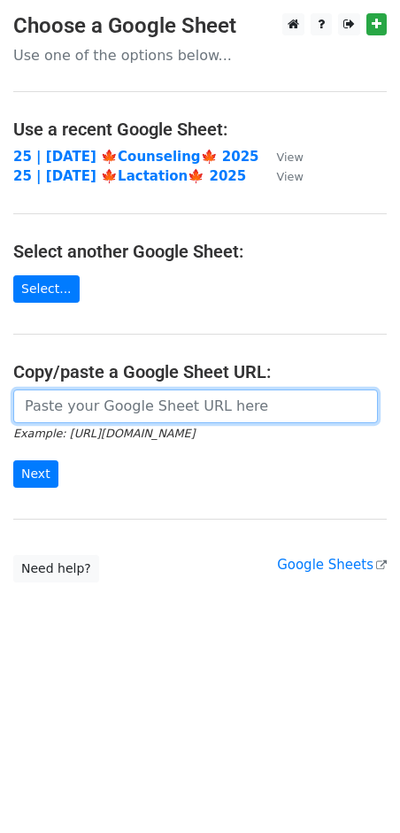
click at [92, 402] on input "url" at bounding box center [195, 407] width 365 height 34
paste input "[URL][DOMAIN_NAME]"
type input "[URL][DOMAIN_NAME]"
click at [13, 461] on input "Next" at bounding box center [35, 474] width 45 height 27
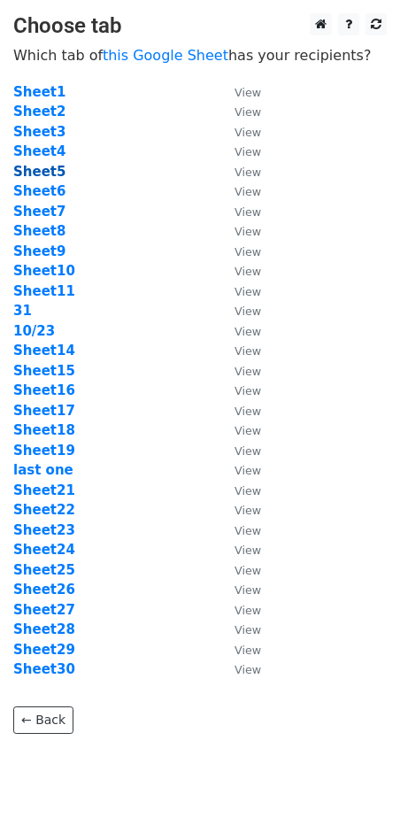
click at [45, 178] on strong "Sheet5" at bounding box center [39, 172] width 52 height 16
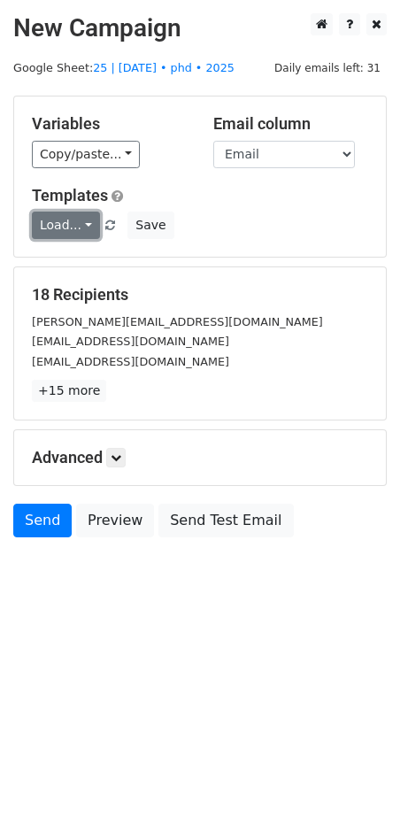
click at [77, 227] on link "Load..." at bounding box center [66, 225] width 68 height 27
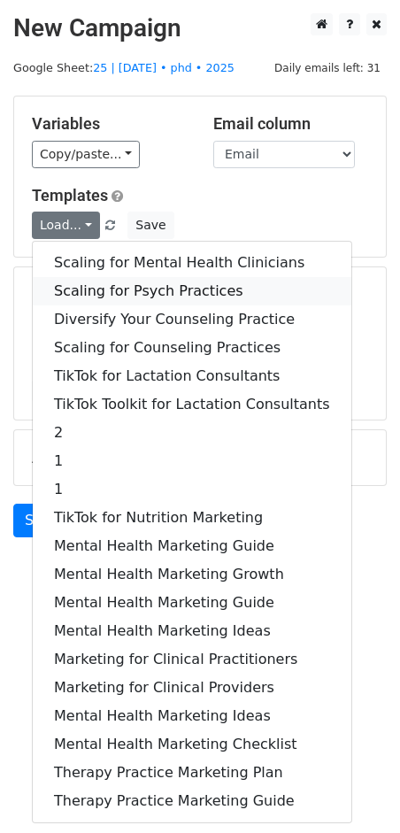
click at [149, 283] on link "Scaling for Psych Practices" at bounding box center [192, 291] width 319 height 28
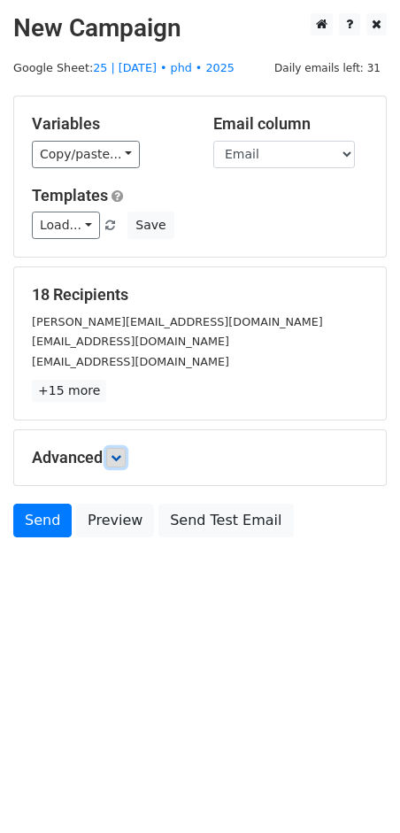
click at [120, 461] on icon at bounding box center [116, 458] width 11 height 11
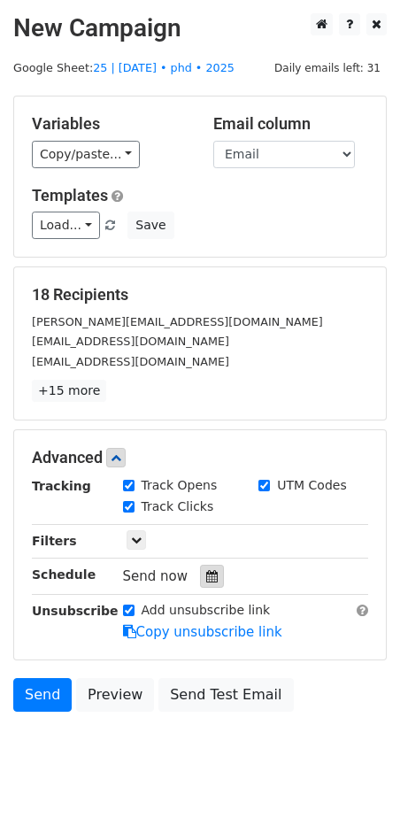
click at [200, 570] on div at bounding box center [212, 576] width 24 height 23
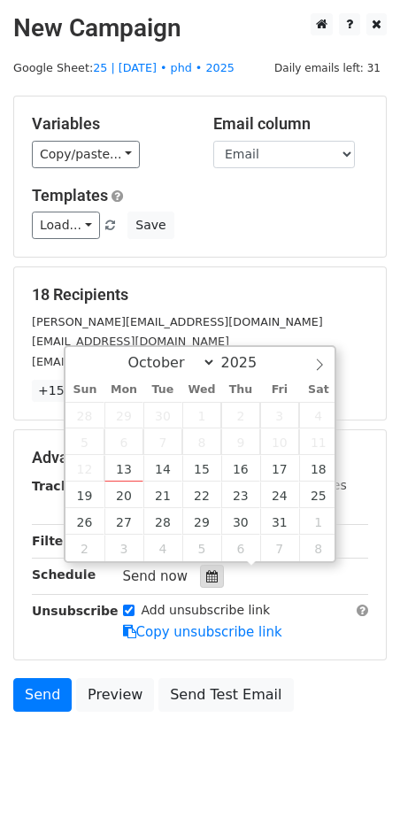
click at [206, 573] on icon at bounding box center [212, 576] width 12 height 12
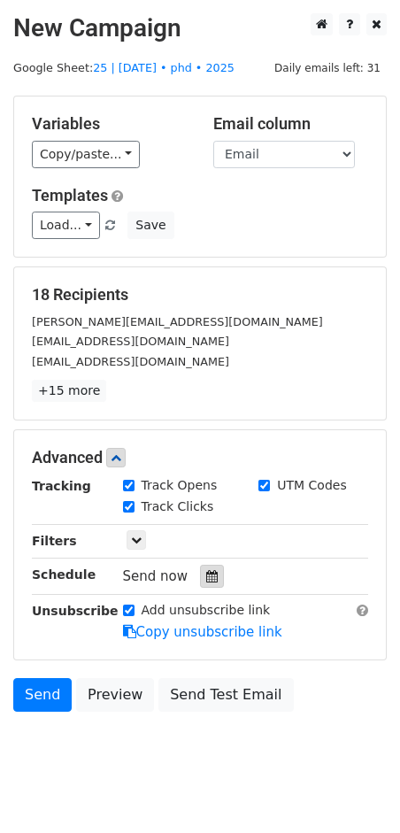
click at [206, 577] on icon at bounding box center [212, 576] width 12 height 12
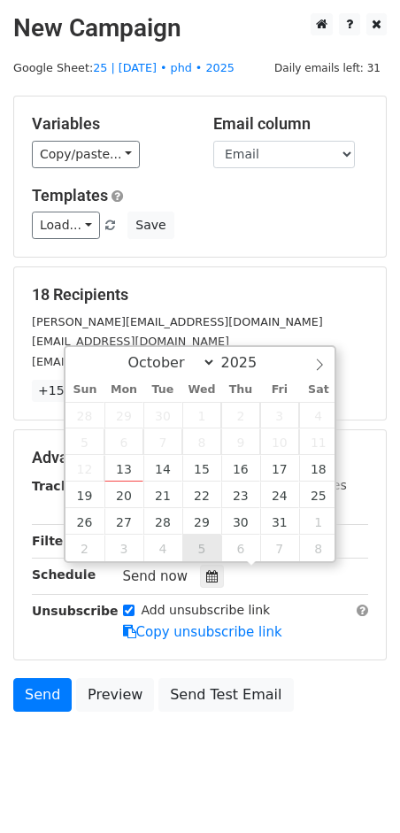
type input "2025-11-05 12:00"
select select "10"
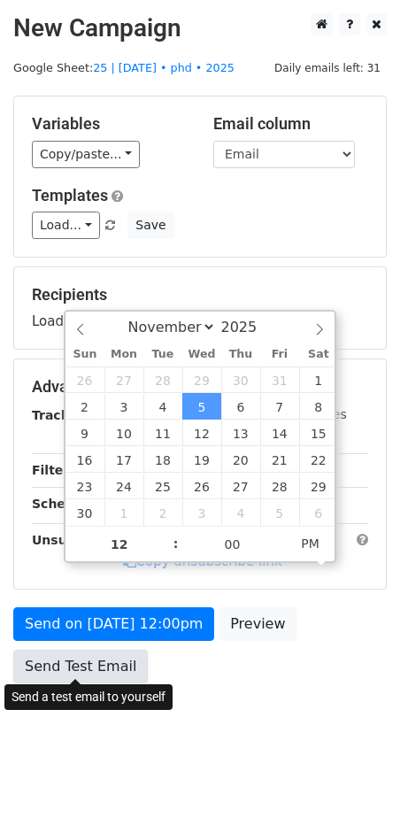
click at [132, 650] on link "Send Test Email" at bounding box center [80, 667] width 135 height 34
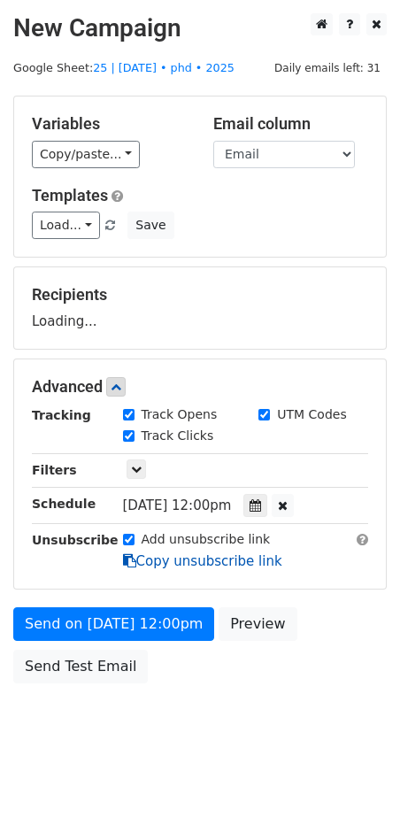
click at [132, 568] on icon at bounding box center [129, 560] width 13 height 13
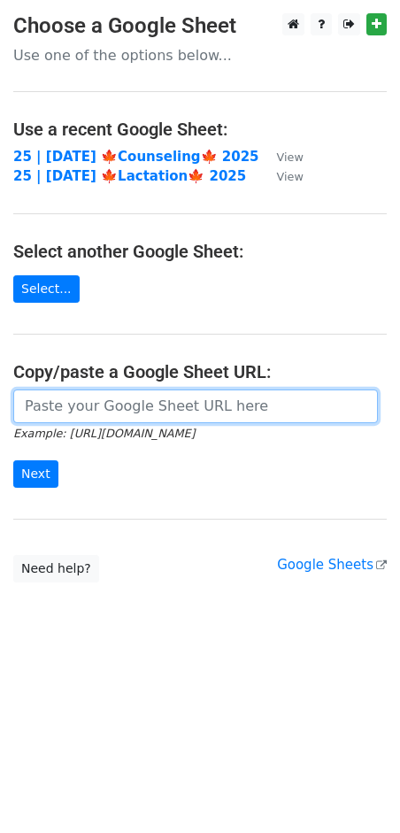
click at [134, 411] on input "url" at bounding box center [195, 407] width 365 height 34
paste input "undefined"
click at [13, 461] on input "Next" at bounding box center [35, 474] width 45 height 27
click at [88, 410] on input "undefined" at bounding box center [195, 407] width 365 height 34
paste input "https://docs.google.com/spreadsheets/d/1h8m02tJ3-FaHtkE1Z1q17ouJv7AdcEwuu_thep-…"
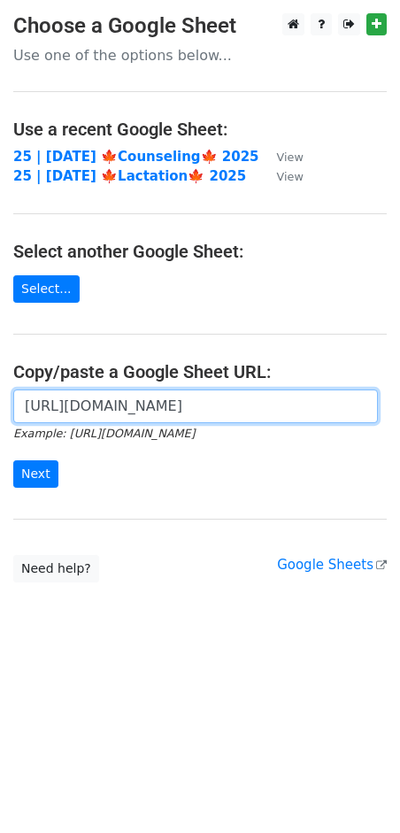
scroll to position [0, 501]
type input "https://docs.google.com/spreadsheets/d/1h8m02tJ3-FaHtkE1Z1q17ouJv7AdcEwuu_thep-…"
click at [13, 461] on input "Next" at bounding box center [35, 474] width 45 height 27
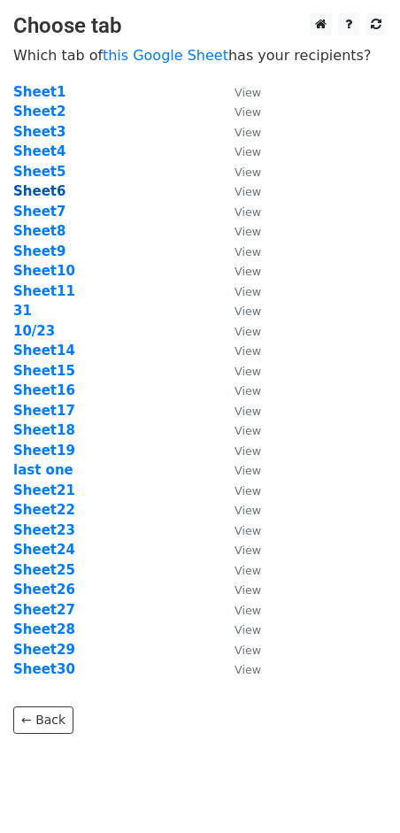
click at [39, 186] on strong "Sheet6" at bounding box center [39, 191] width 52 height 16
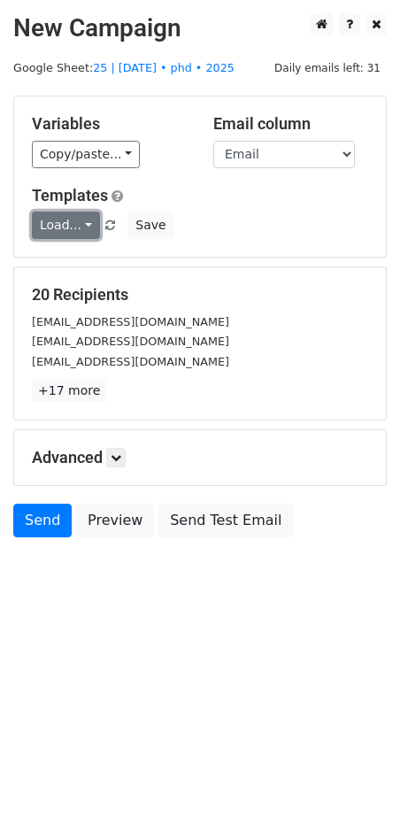
click at [56, 221] on link "Load..." at bounding box center [66, 225] width 68 height 27
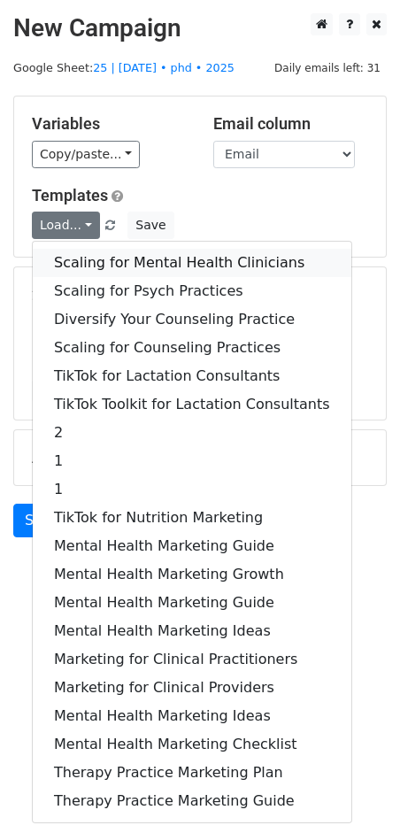
click at [98, 252] on link "Scaling for Mental Health Clinicians" at bounding box center [192, 263] width 319 height 28
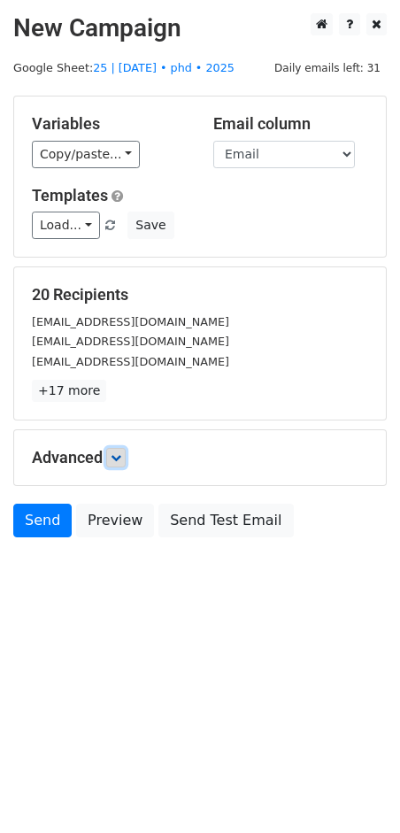
click at [115, 453] on icon at bounding box center [116, 458] width 11 height 11
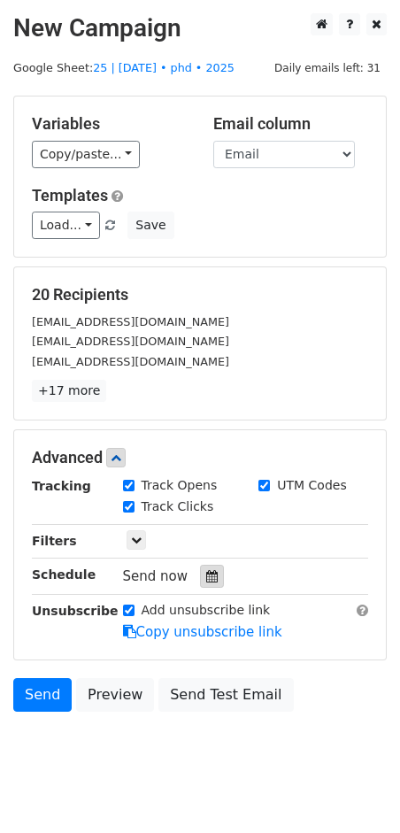
click at [200, 565] on div at bounding box center [212, 576] width 24 height 23
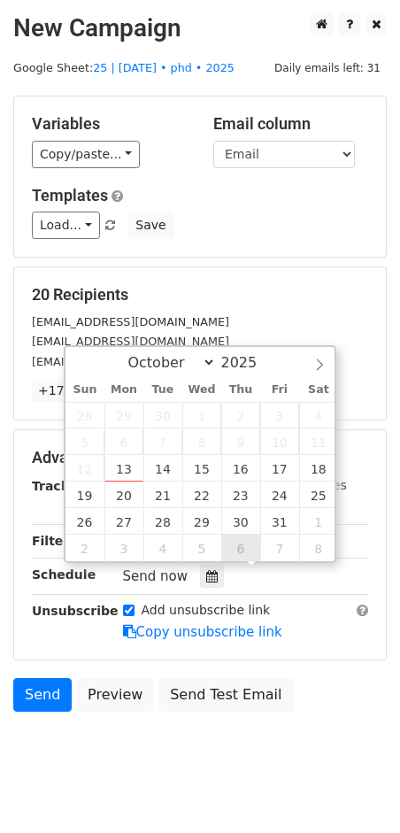
type input "2025-11-06 12:00"
select select "10"
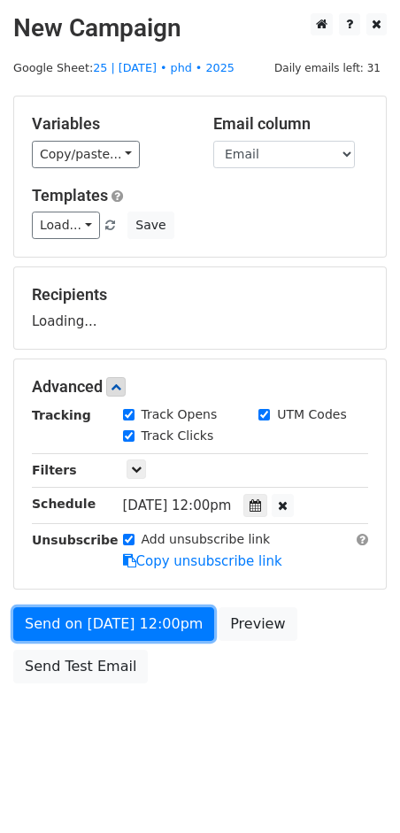
drag, startPoint x: 168, startPoint y: 627, endPoint x: 10, endPoint y: 618, distance: 158.8
click at [168, 627] on link "Send on Nov 6 at 12:00pm" at bounding box center [113, 625] width 201 height 34
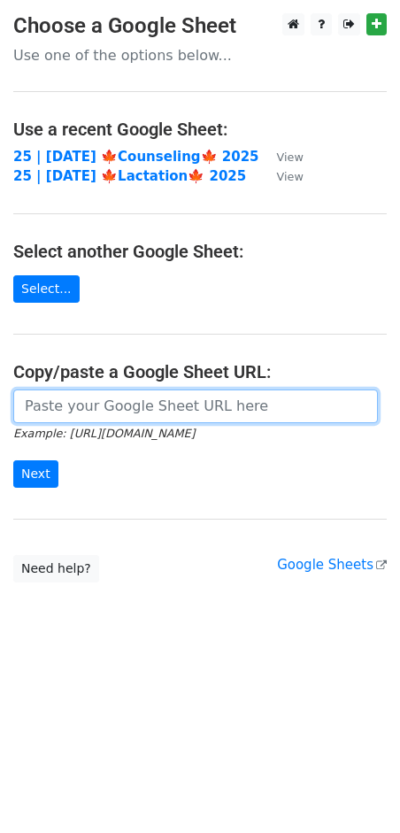
click at [120, 405] on input "url" at bounding box center [195, 407] width 365 height 34
paste input "https://docs.google.com/spreadsheets/d/1h8m02tJ3-FaHtkE1Z1q17ouJv7AdcEwuu_thep-…"
type input "https://docs.google.com/spreadsheets/d/1h8m02tJ3-FaHtkE1Z1q17ouJv7AdcEwuu_thep-…"
click at [13, 461] on input "Next" at bounding box center [35, 474] width 45 height 27
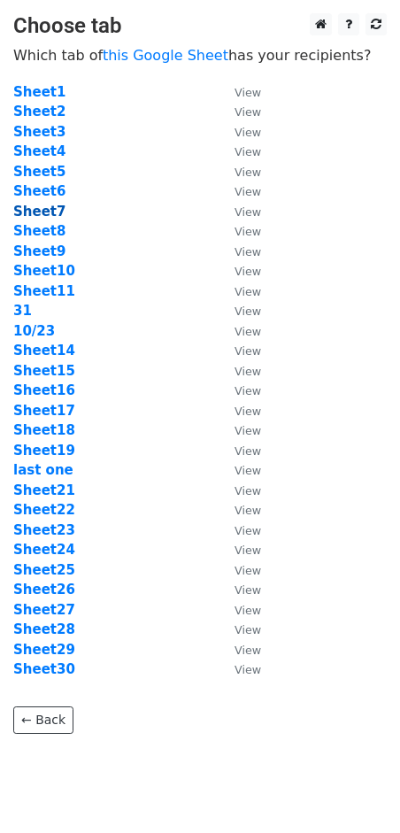
click at [49, 210] on strong "Sheet7" at bounding box center [39, 212] width 52 height 16
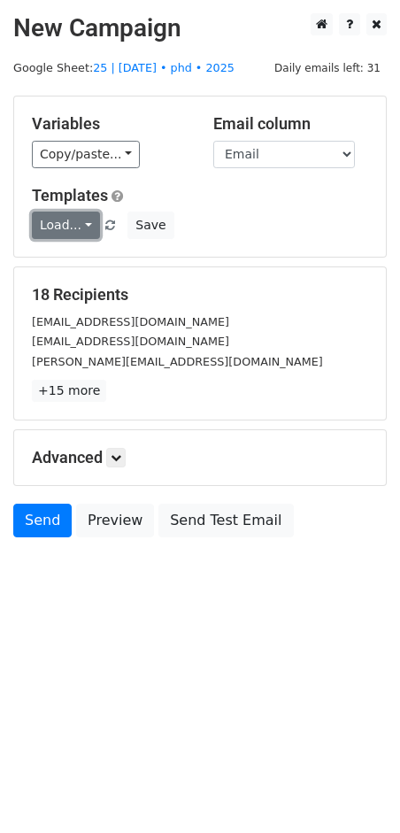
click at [58, 222] on link "Load..." at bounding box center [66, 225] width 68 height 27
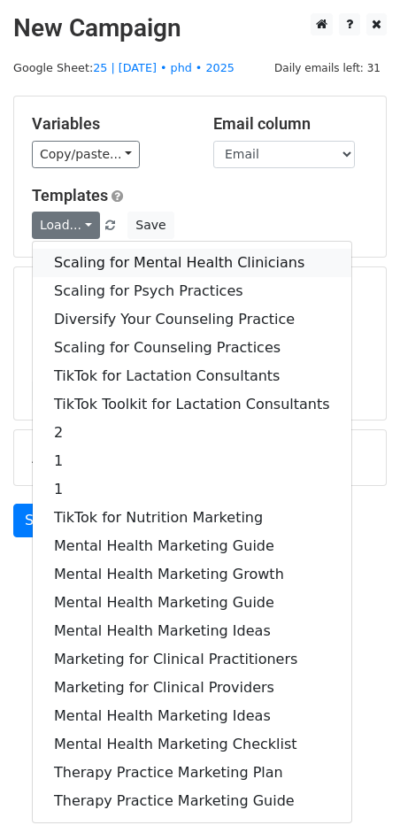
click at [107, 249] on link "Scaling for Mental Health Clinicians" at bounding box center [192, 263] width 319 height 28
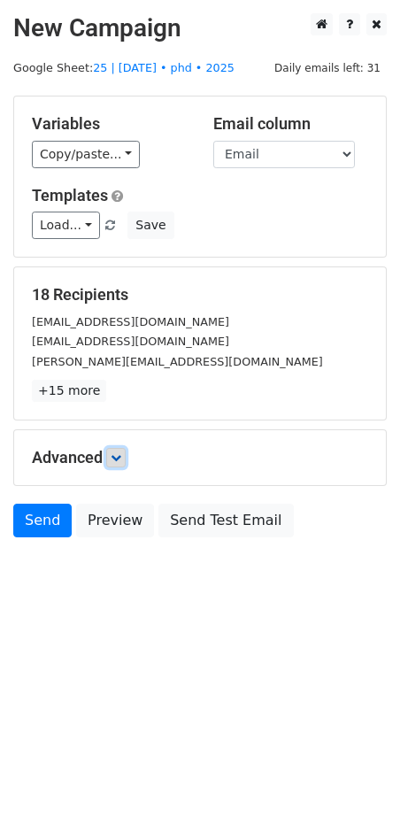
click at [118, 453] on icon at bounding box center [116, 458] width 11 height 11
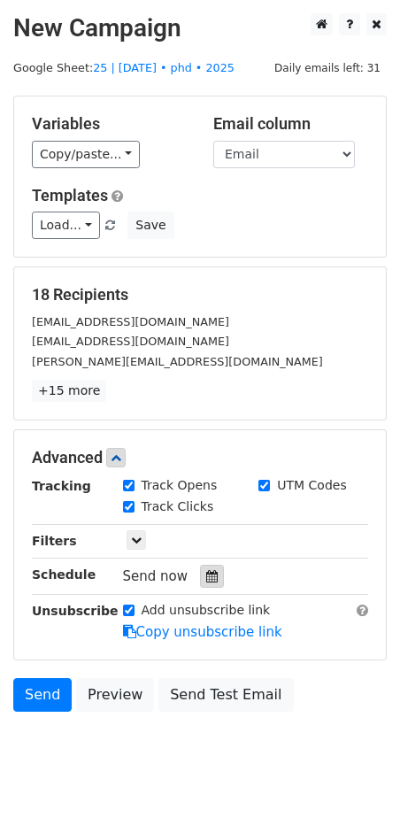
click at [206, 570] on icon at bounding box center [212, 576] width 12 height 12
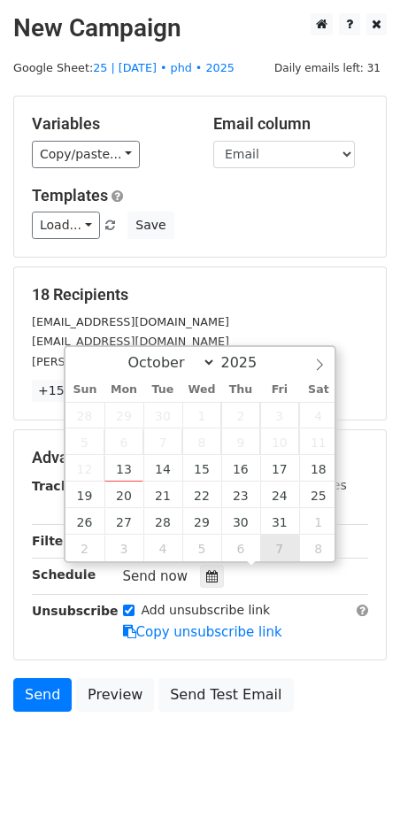
type input "2025-11-07 12:00"
select select "10"
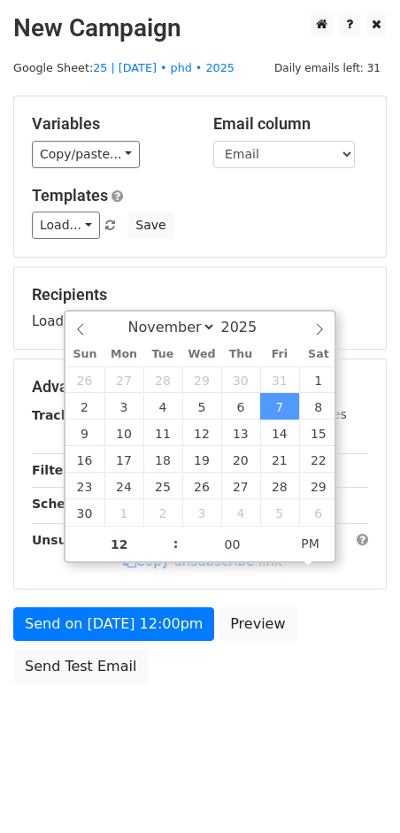
click at [135, 639] on div "Send on Nov 7 at 12:00pm Preview Send Test Email" at bounding box center [200, 650] width 400 height 85
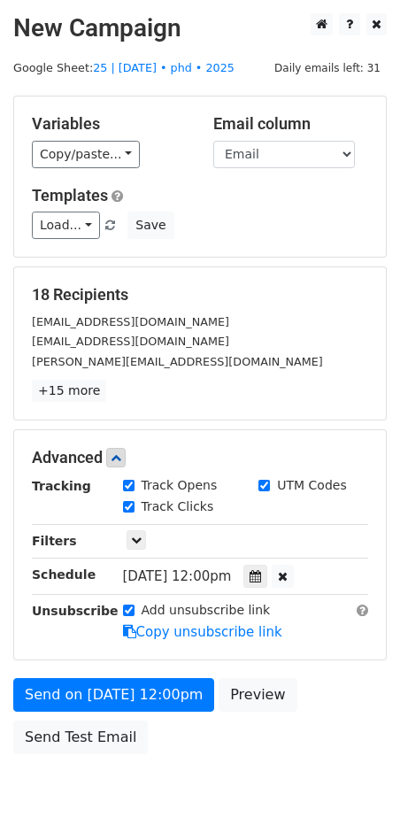
click at [135, 638] on form "Variables Copy/paste... {{Name}} {{Email}} Email column Name Email Templates Lo…" at bounding box center [200, 430] width 374 height 668
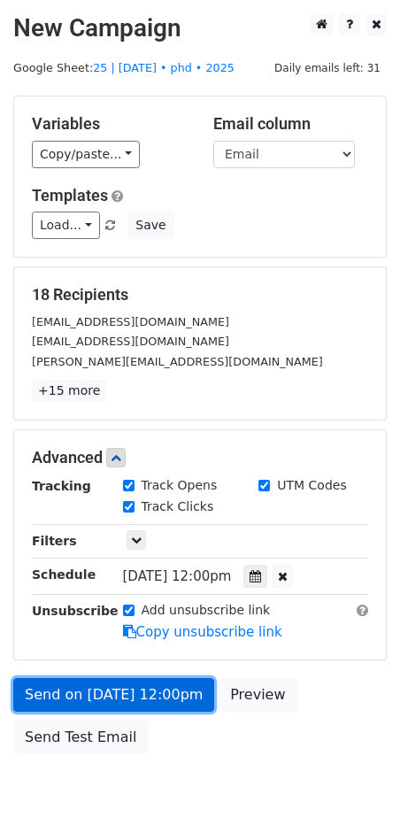
click at [127, 694] on link "Send on Nov 7 at 12:00pm" at bounding box center [113, 695] width 201 height 34
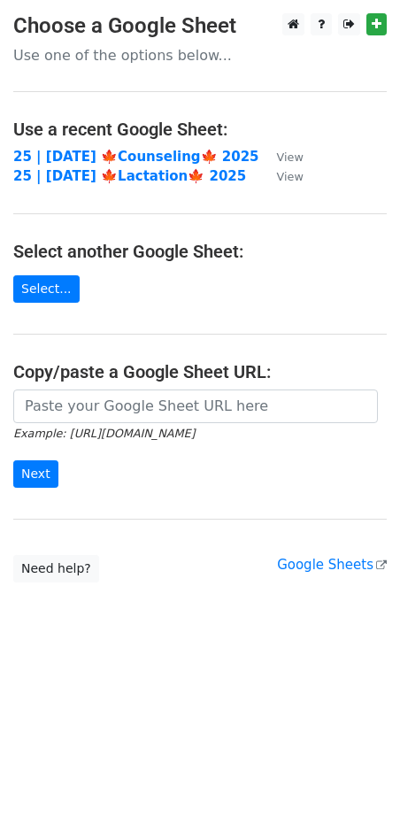
click at [81, 384] on main "Choose a Google Sheet Use one of the options below... Use a recent Google Sheet…" at bounding box center [200, 298] width 400 height 570
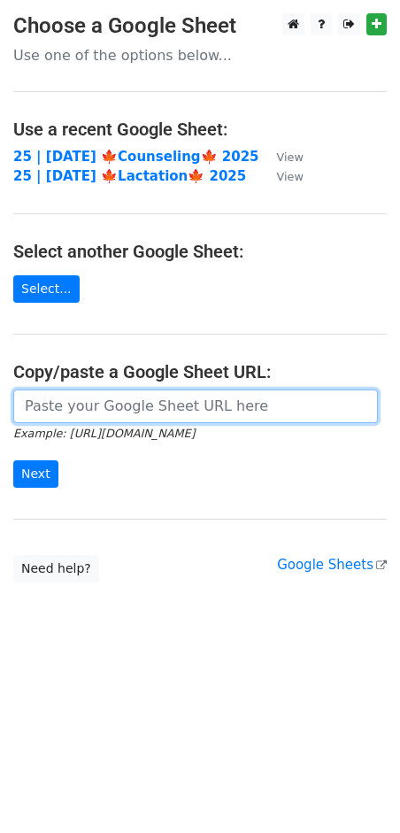
click at [56, 409] on input "url" at bounding box center [195, 407] width 365 height 34
paste input "https://docs.google.com/spreadsheets/d/1h8m02tJ3-FaHtkE1Z1q17ouJv7AdcEwuu_thep-…"
type input "https://docs.google.com/spreadsheets/d/1h8m02tJ3-FaHtkE1Z1q17ouJv7AdcEwuu_thep-…"
click at [13, 461] on input "Next" at bounding box center [35, 474] width 45 height 27
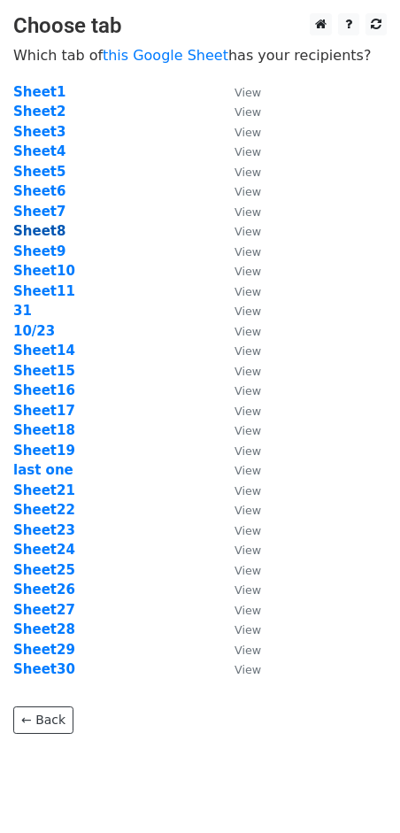
click at [42, 230] on strong "Sheet8" at bounding box center [39, 231] width 52 height 16
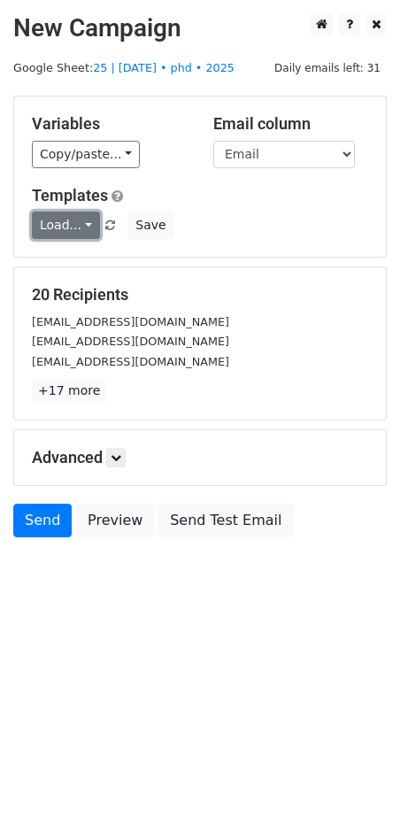
click at [71, 226] on link "Load..." at bounding box center [66, 225] width 68 height 27
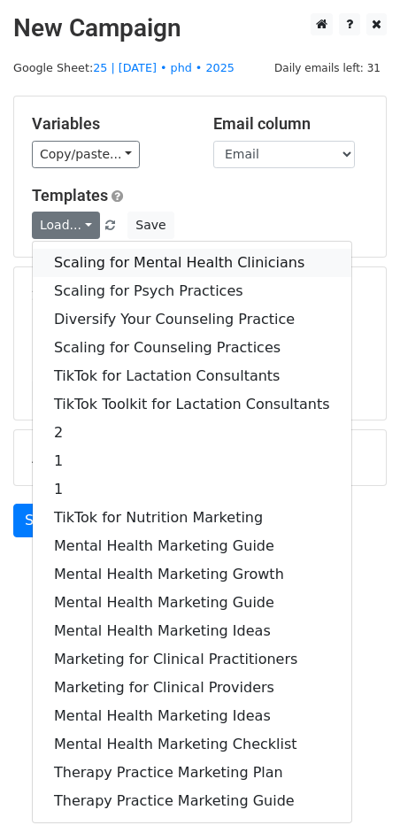
click at [108, 256] on link "Scaling for Mental Health Clinicians" at bounding box center [192, 263] width 319 height 28
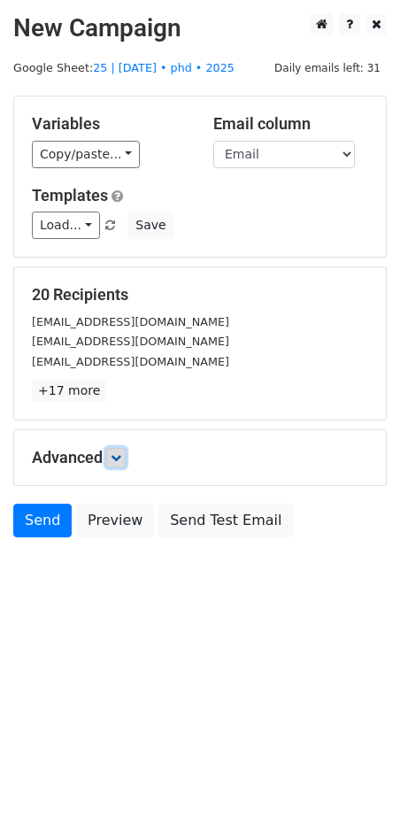
click at [120, 453] on icon at bounding box center [116, 458] width 11 height 11
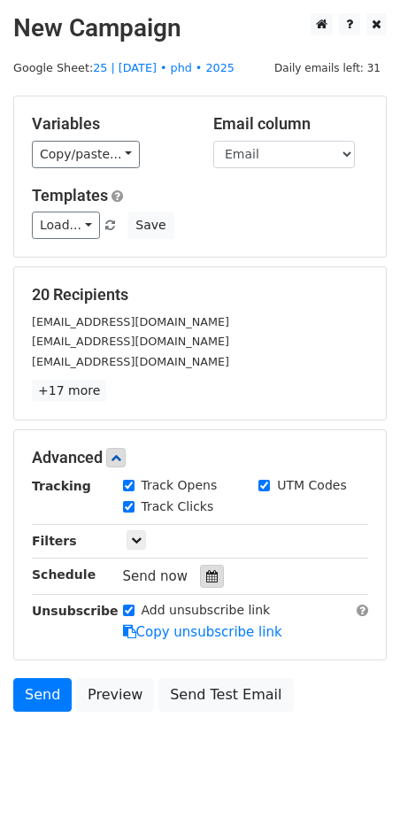
click at [206, 573] on icon at bounding box center [212, 576] width 12 height 12
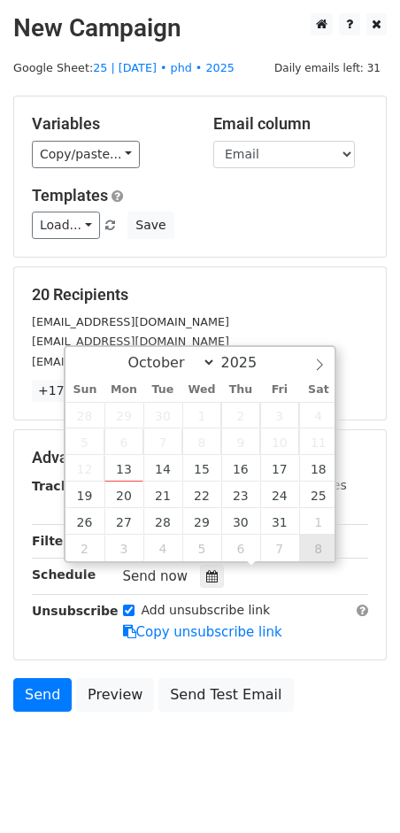
type input "[DATE] 12:00"
select select "10"
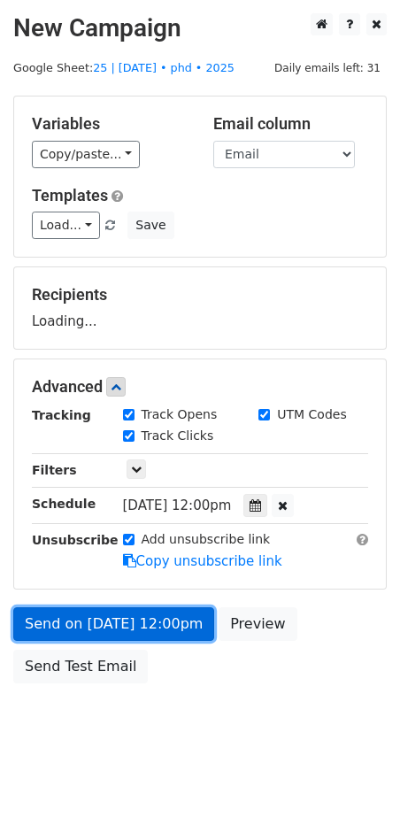
click at [152, 624] on link "Send on [DATE] 12:00pm" at bounding box center [113, 625] width 201 height 34
